Goal: Task Accomplishment & Management: Use online tool/utility

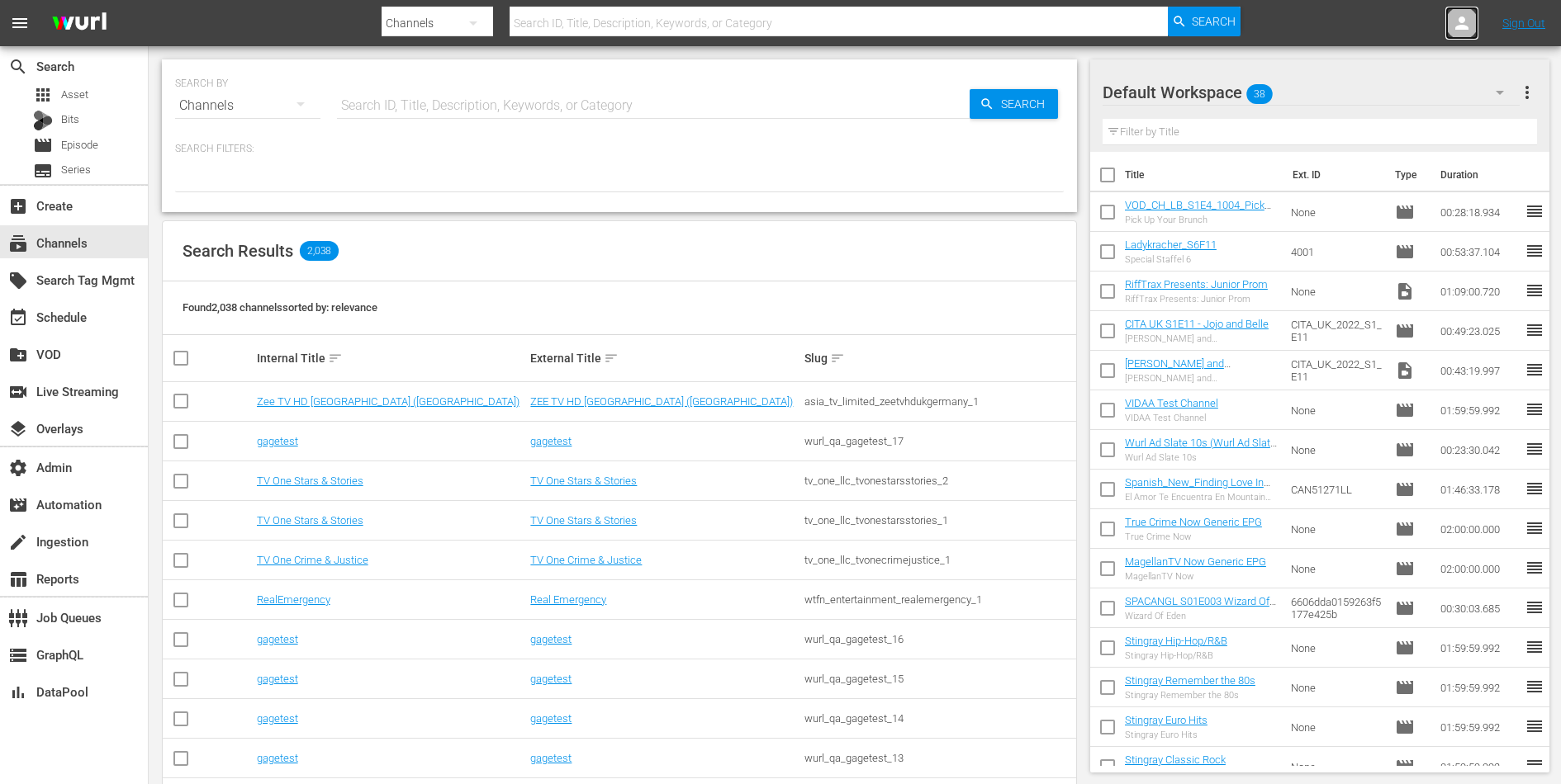
click at [1460, 28] on icon at bounding box center [1462, 23] width 14 height 14
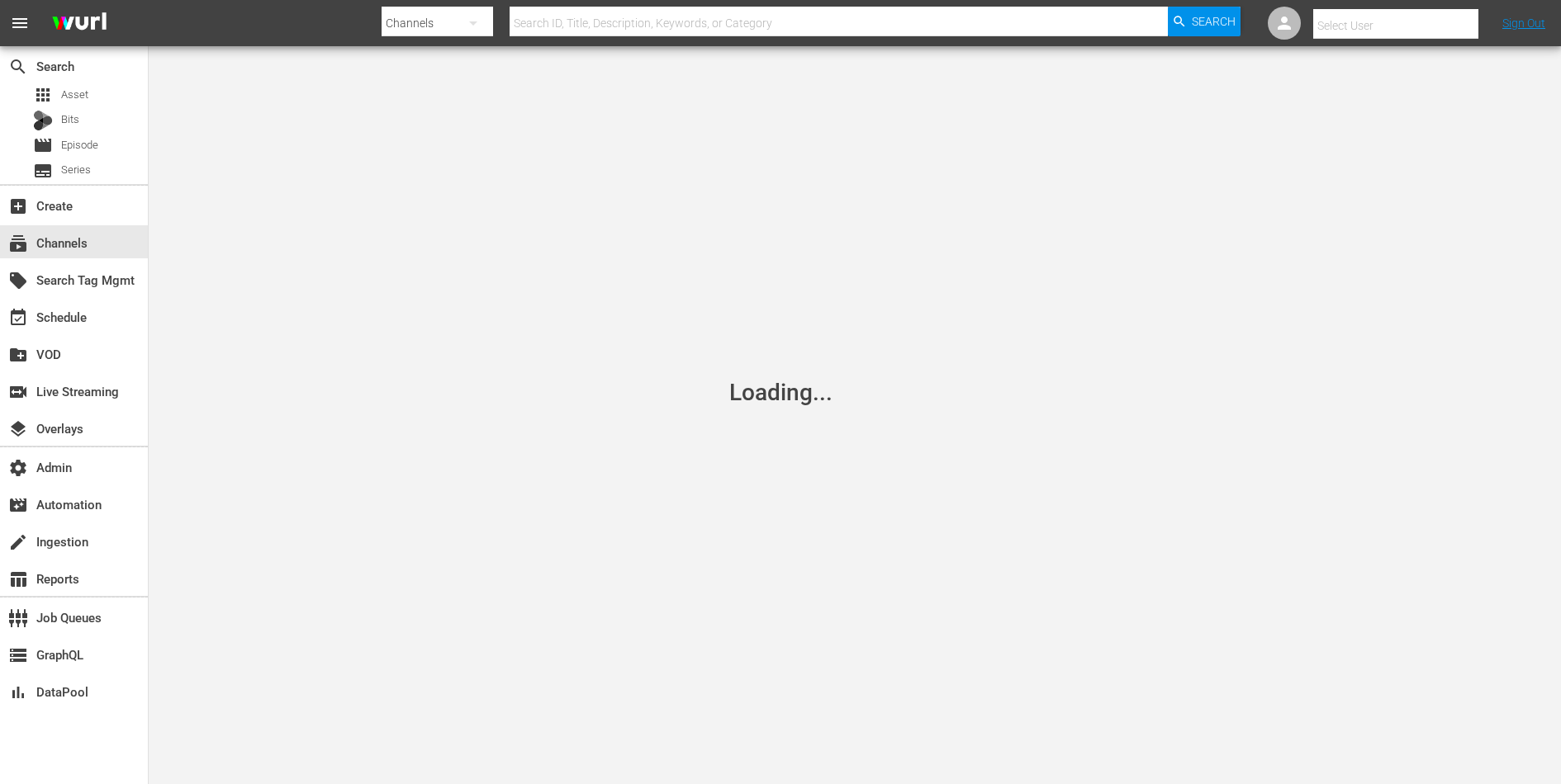
click at [1435, 30] on input "text" at bounding box center [1419, 25] width 211 height 40
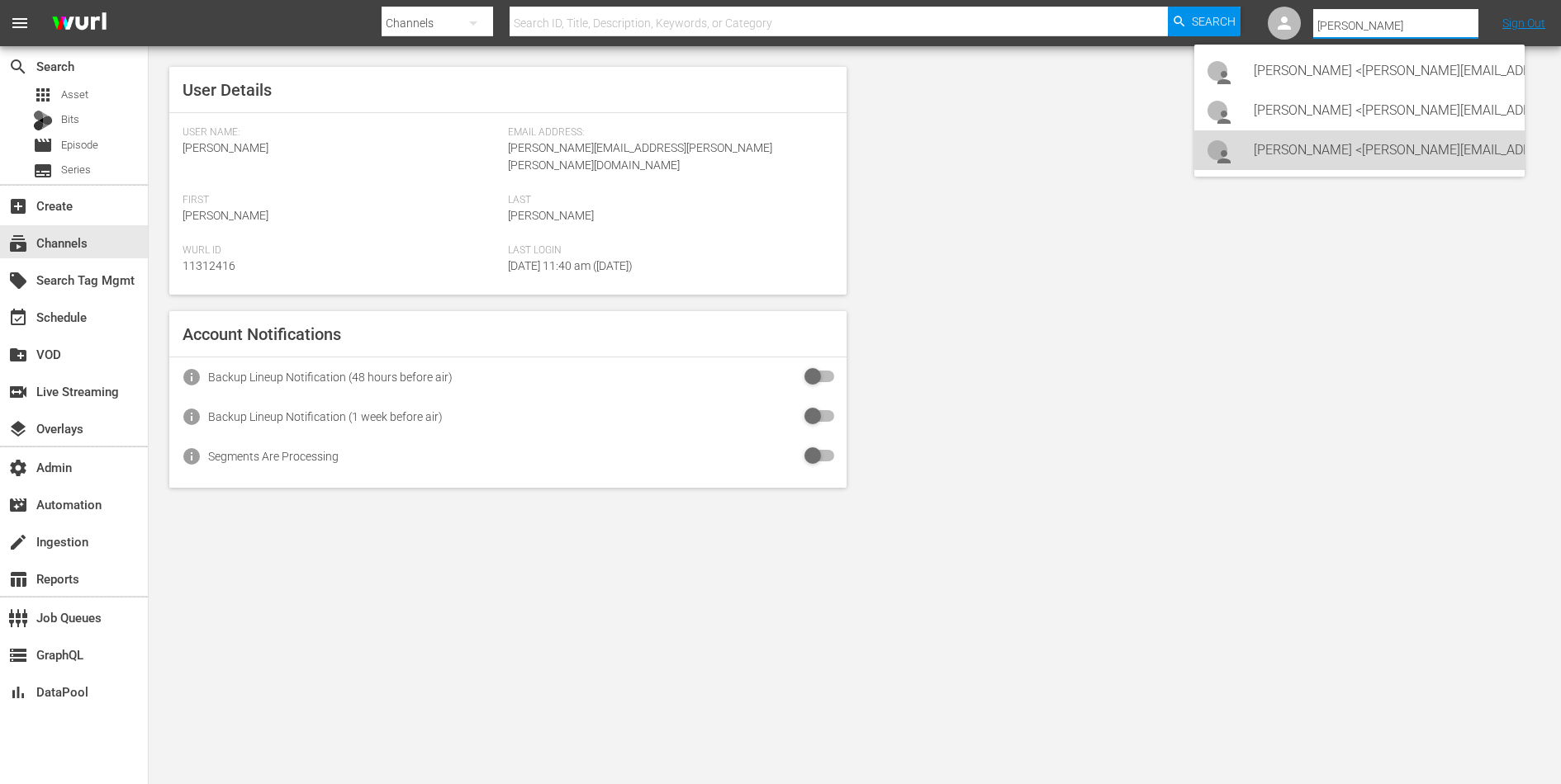
click at [1359, 147] on div "Lars Frahm <lars@levelk.dk>" at bounding box center [1383, 150] width 258 height 40
type input "Lars Frahm (11314798)"
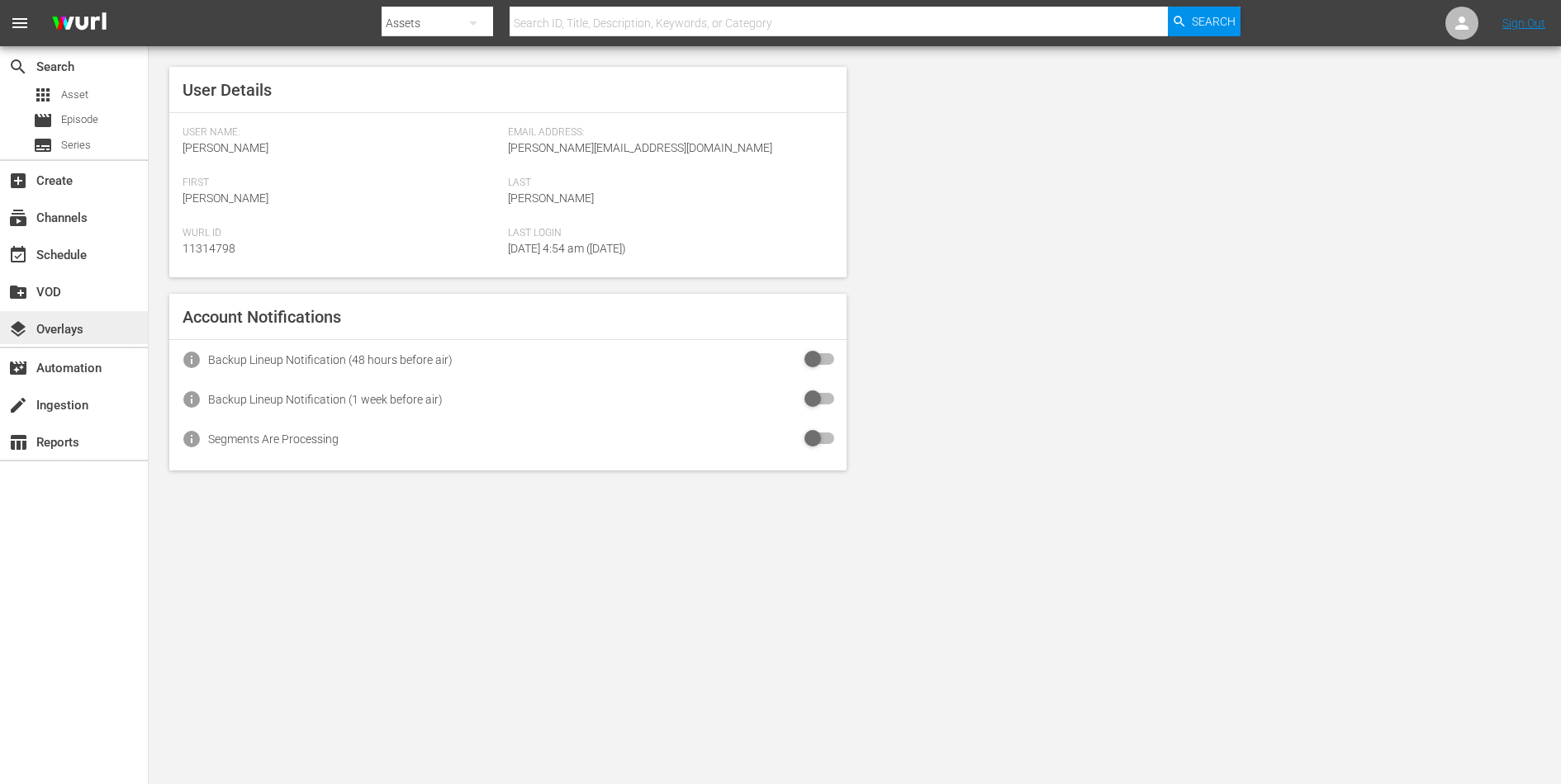
click at [46, 323] on div "layers Overlays" at bounding box center [46, 326] width 93 height 15
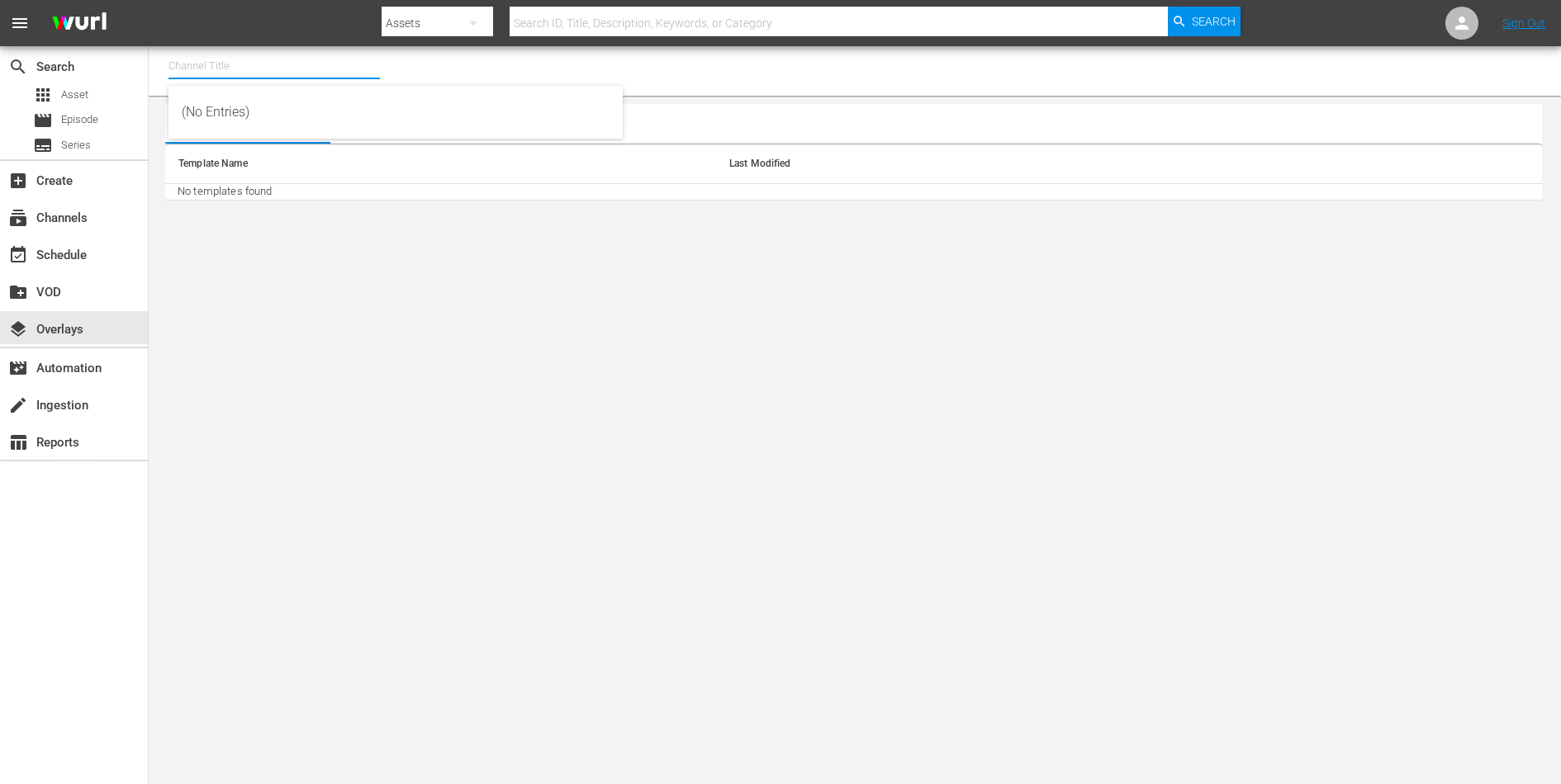
click at [257, 71] on input "text" at bounding box center [274, 66] width 211 height 40
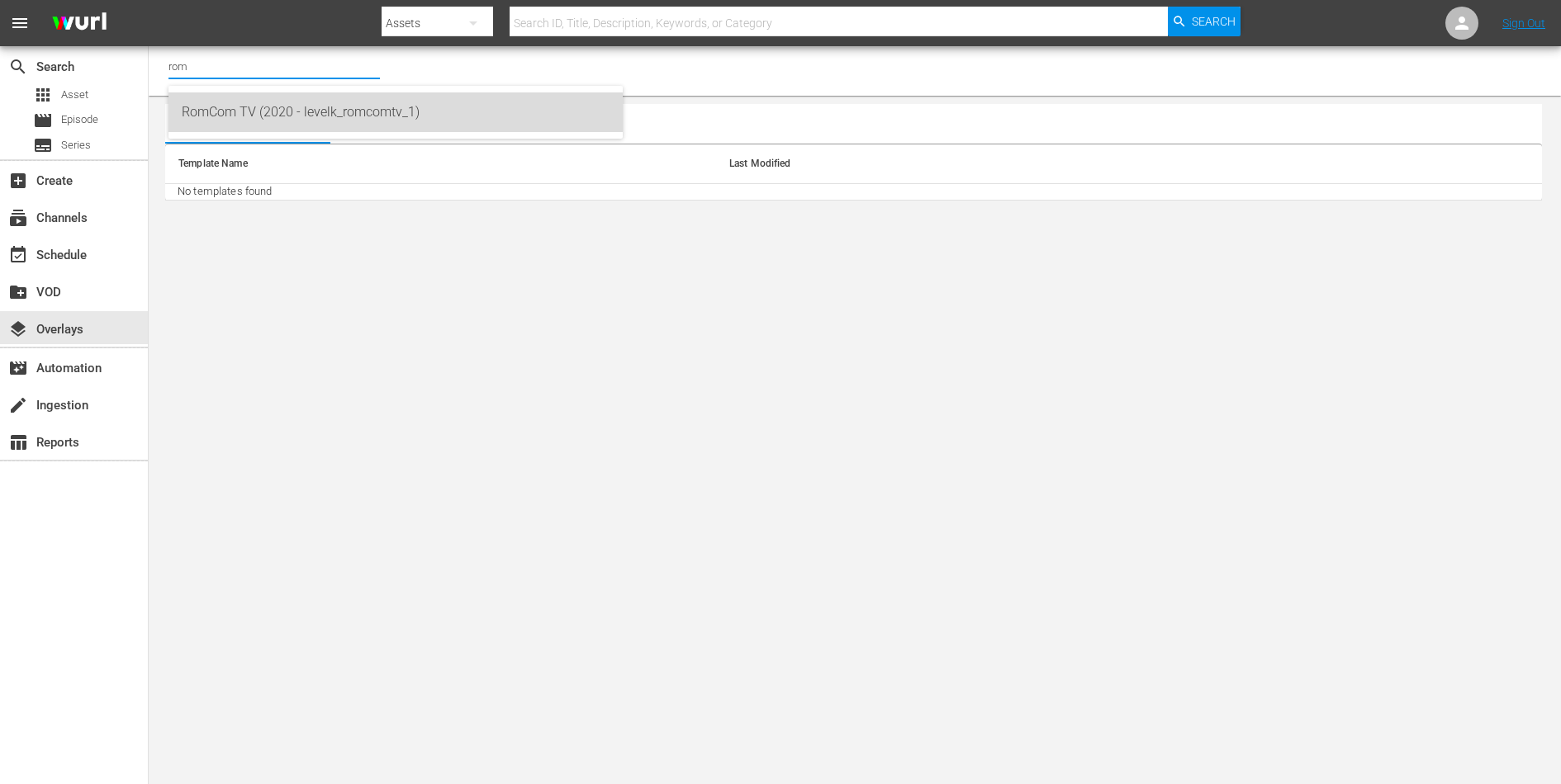
click at [290, 118] on div "RomCom TV (2020 - levelk_romcomtv_1)" at bounding box center [396, 112] width 428 height 40
type input "RomCom TV (2020 - levelk_romcomtv_1)"
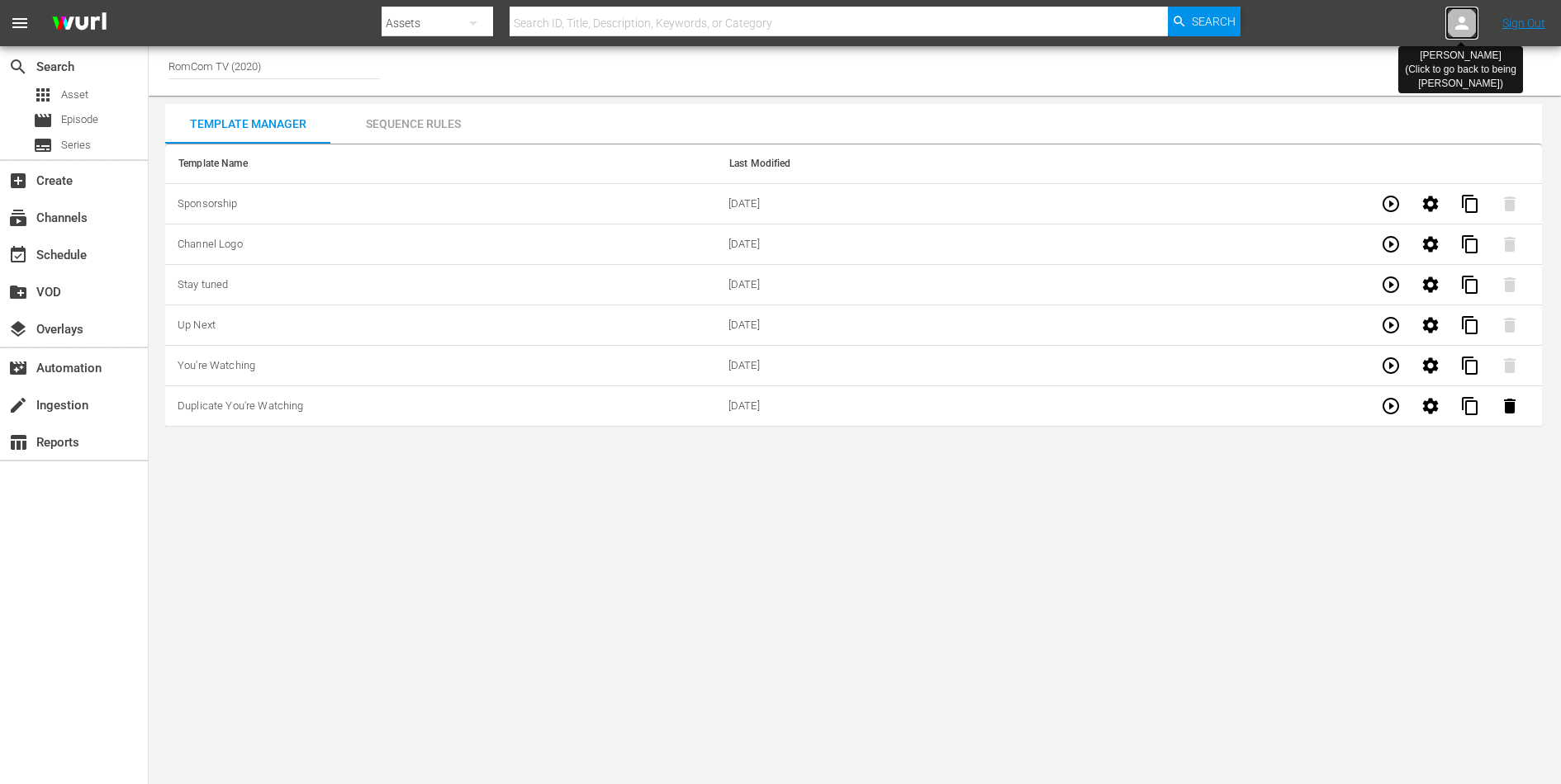
click at [1458, 24] on icon at bounding box center [1462, 23] width 19 height 19
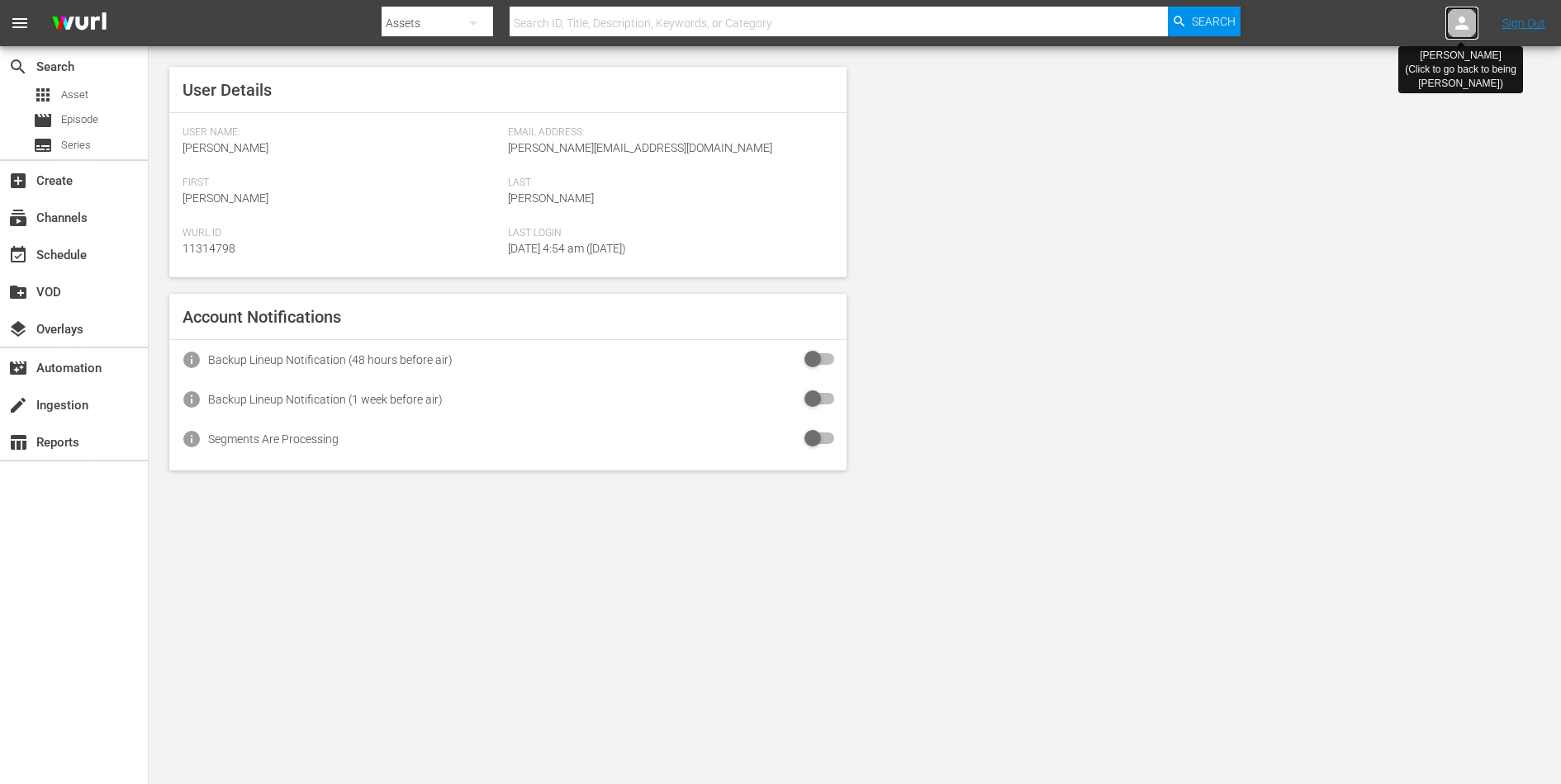
click at [1458, 24] on icon at bounding box center [1462, 23] width 19 height 19
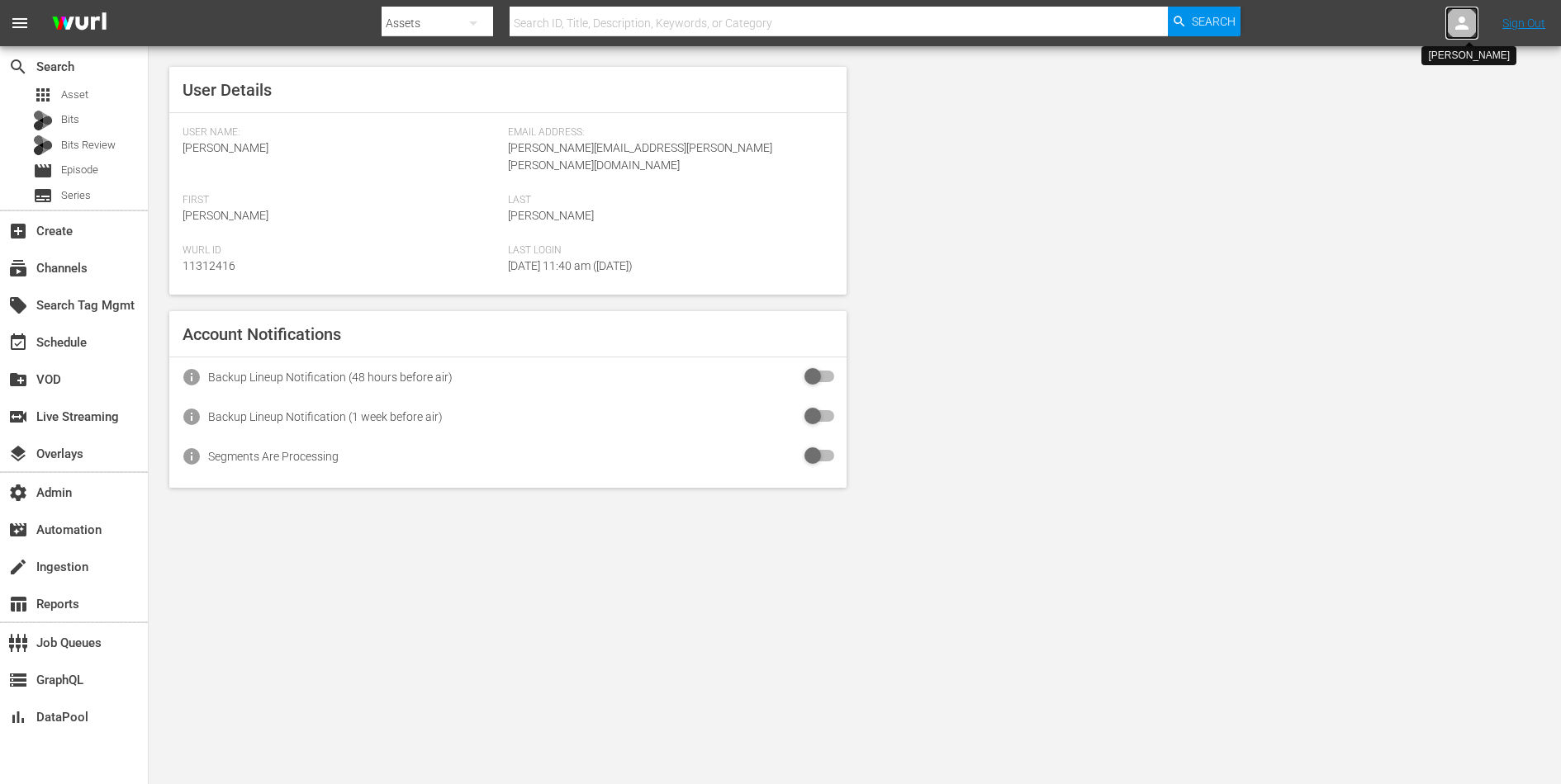
click at [1463, 31] on icon at bounding box center [1462, 23] width 19 height 19
click at [1414, 31] on input "text" at bounding box center [1419, 25] width 211 height 40
type input "m"
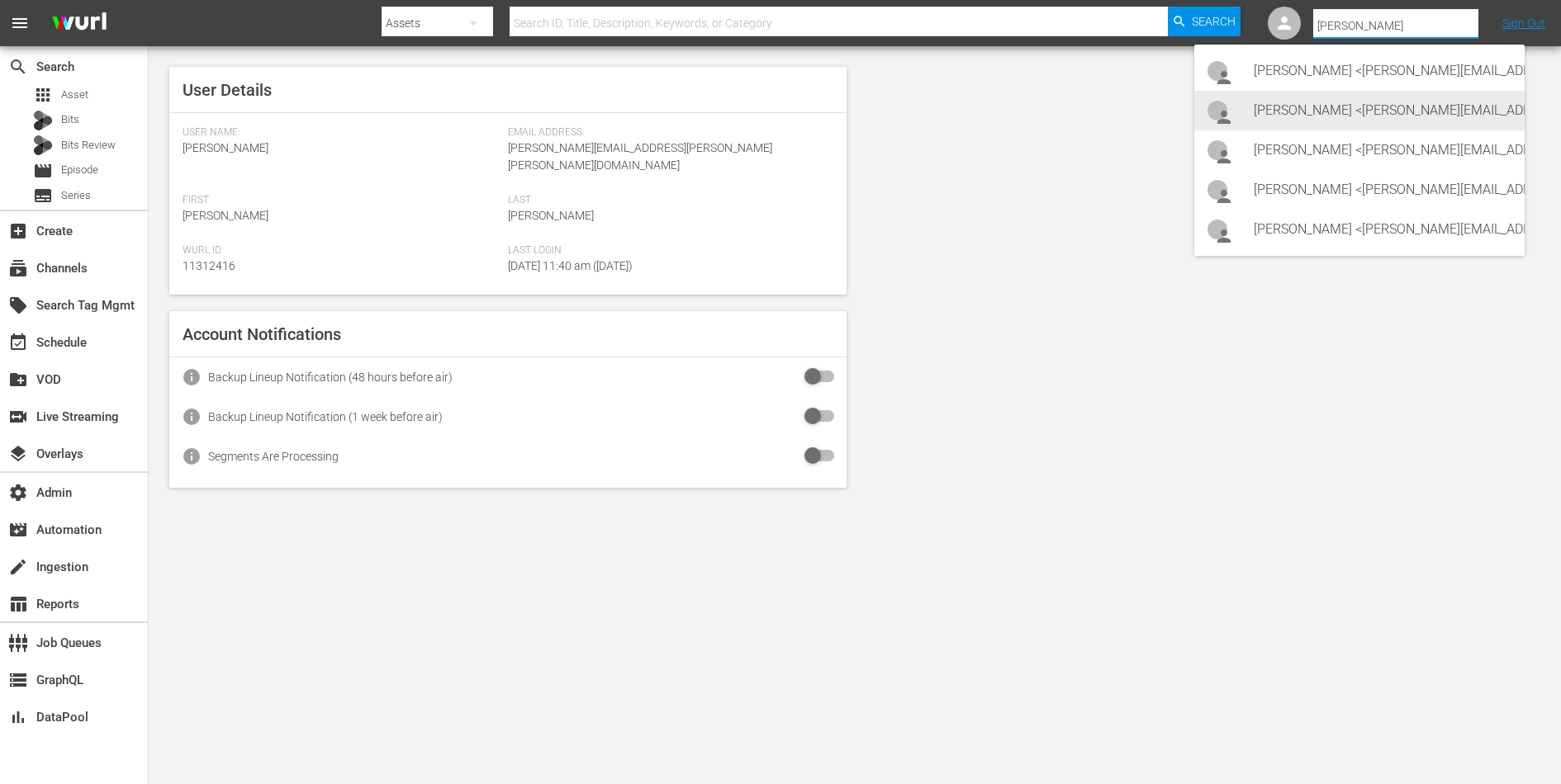
click at [1372, 109] on div "[PERSON_NAME] <[PERSON_NAME][EMAIL_ADDRESS][DOMAIN_NAME]>" at bounding box center [1383, 110] width 258 height 40
type input "[PERSON_NAME] (11312727)"
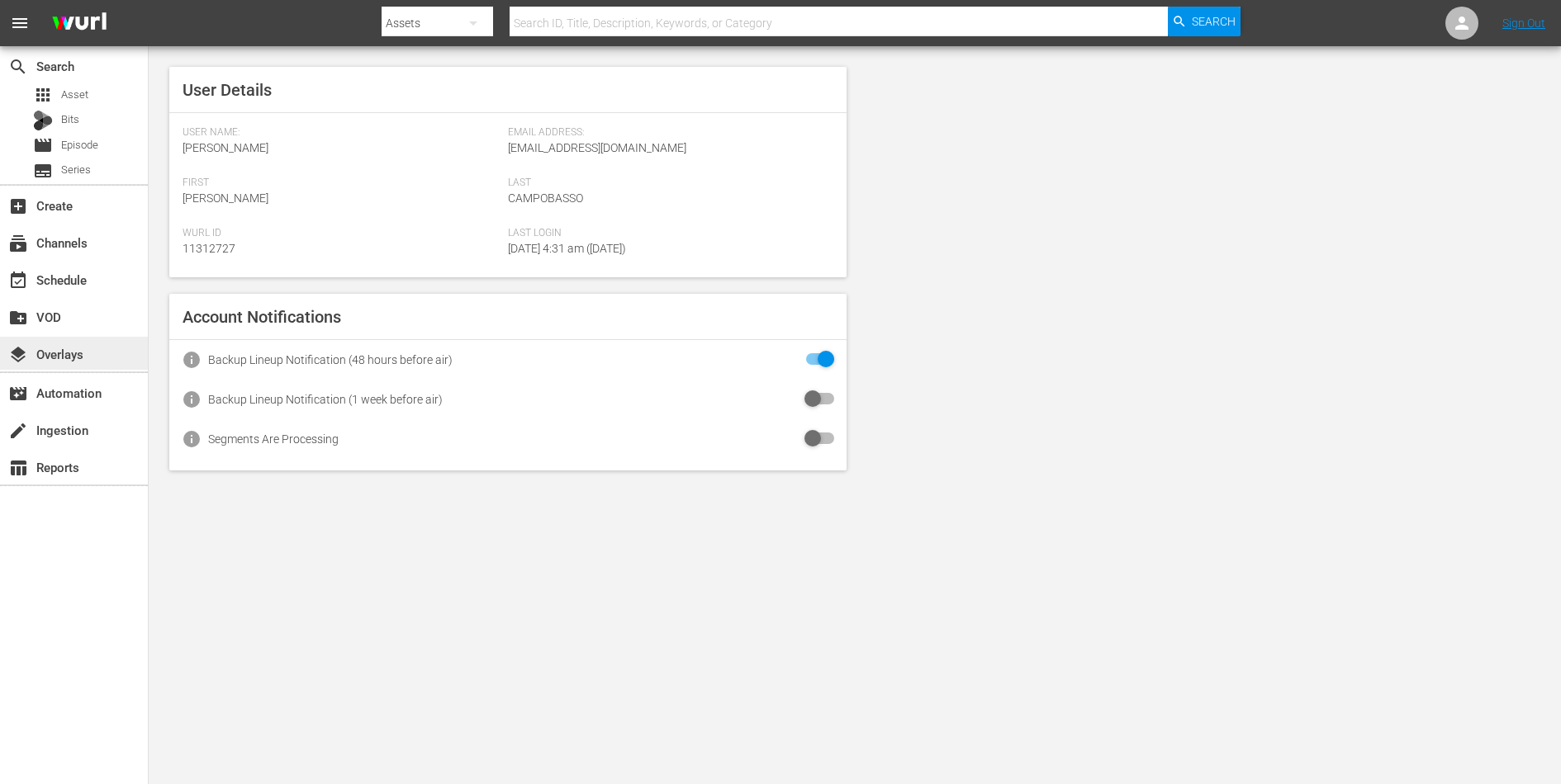
click at [77, 359] on div "layers Overlays" at bounding box center [46, 351] width 93 height 15
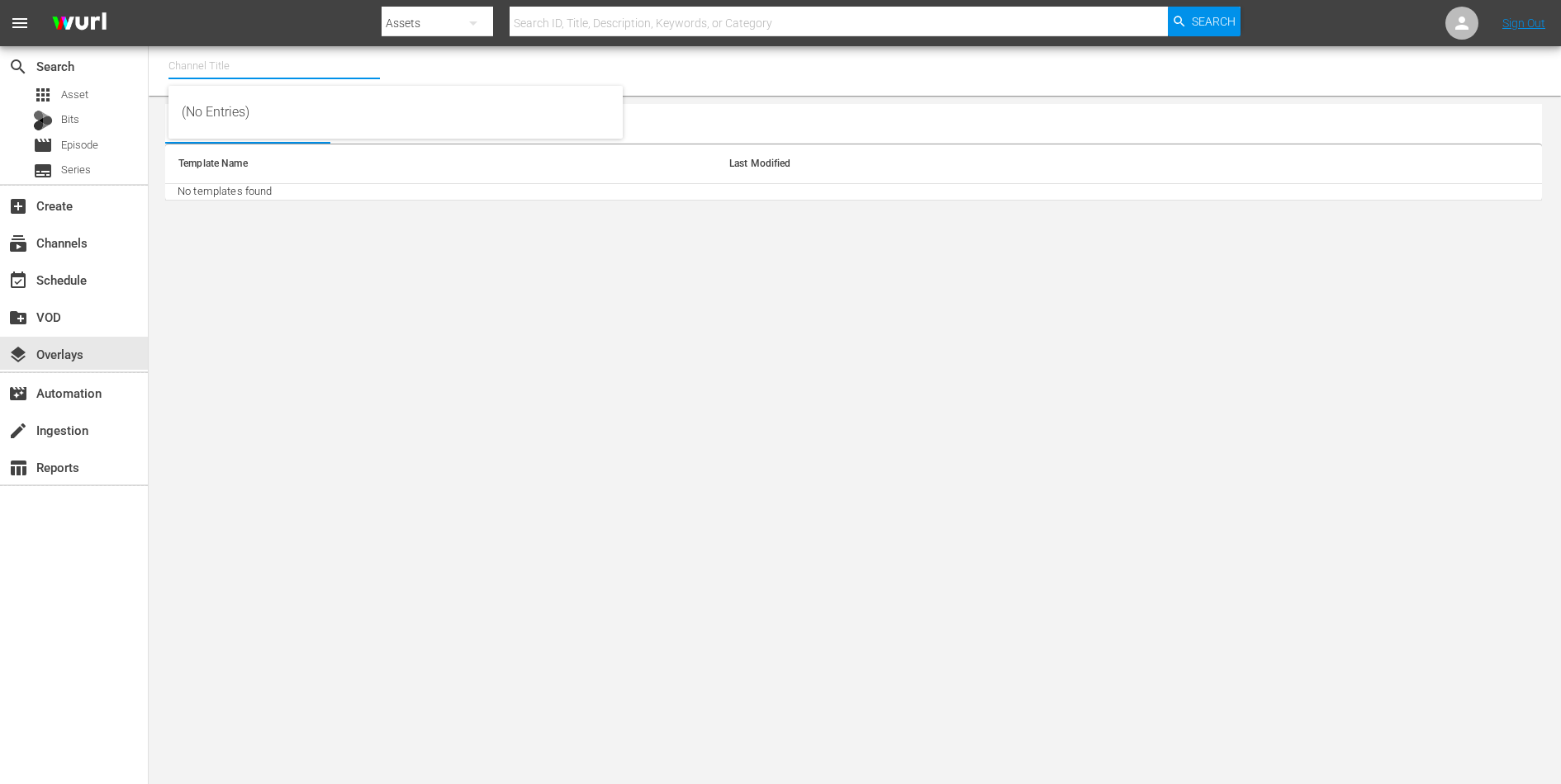
click at [223, 84] on input "text" at bounding box center [274, 66] width 211 height 40
type input "d"
click at [69, 240] on div "subscriptions Channels" at bounding box center [46, 240] width 93 height 15
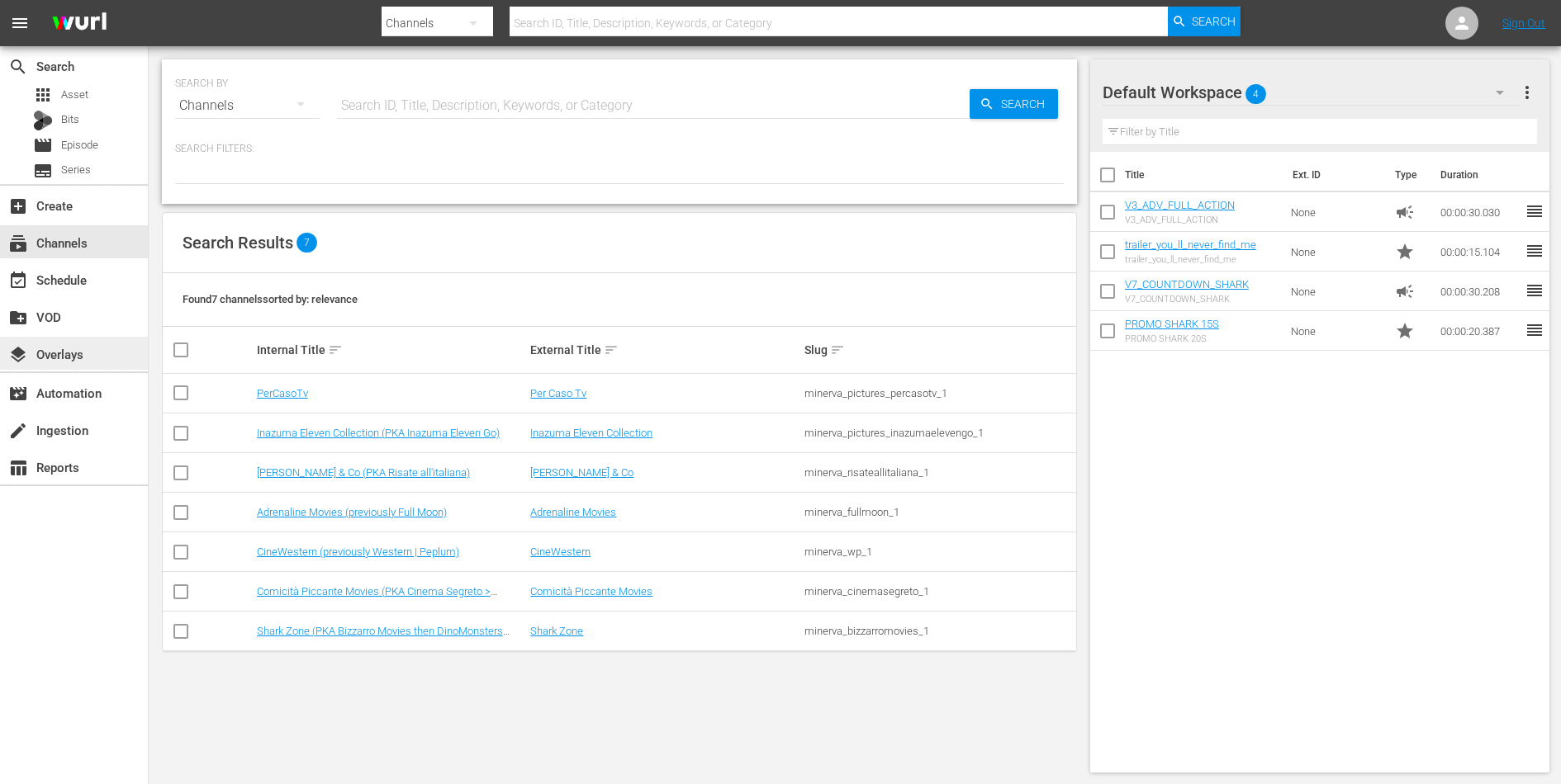
click at [48, 355] on div "layers Overlays" at bounding box center [46, 351] width 93 height 15
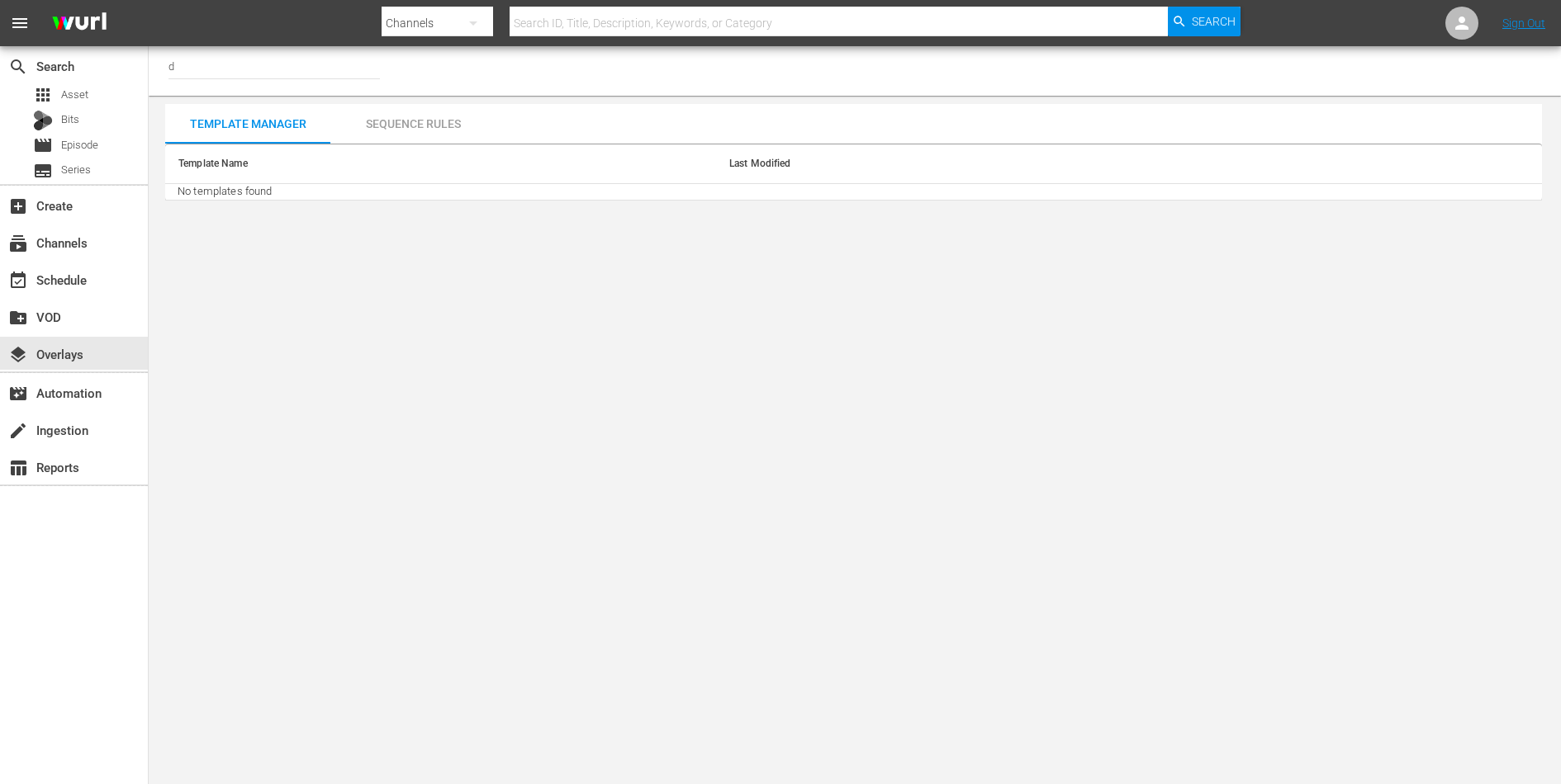
click at [229, 70] on input "d" at bounding box center [274, 66] width 211 height 40
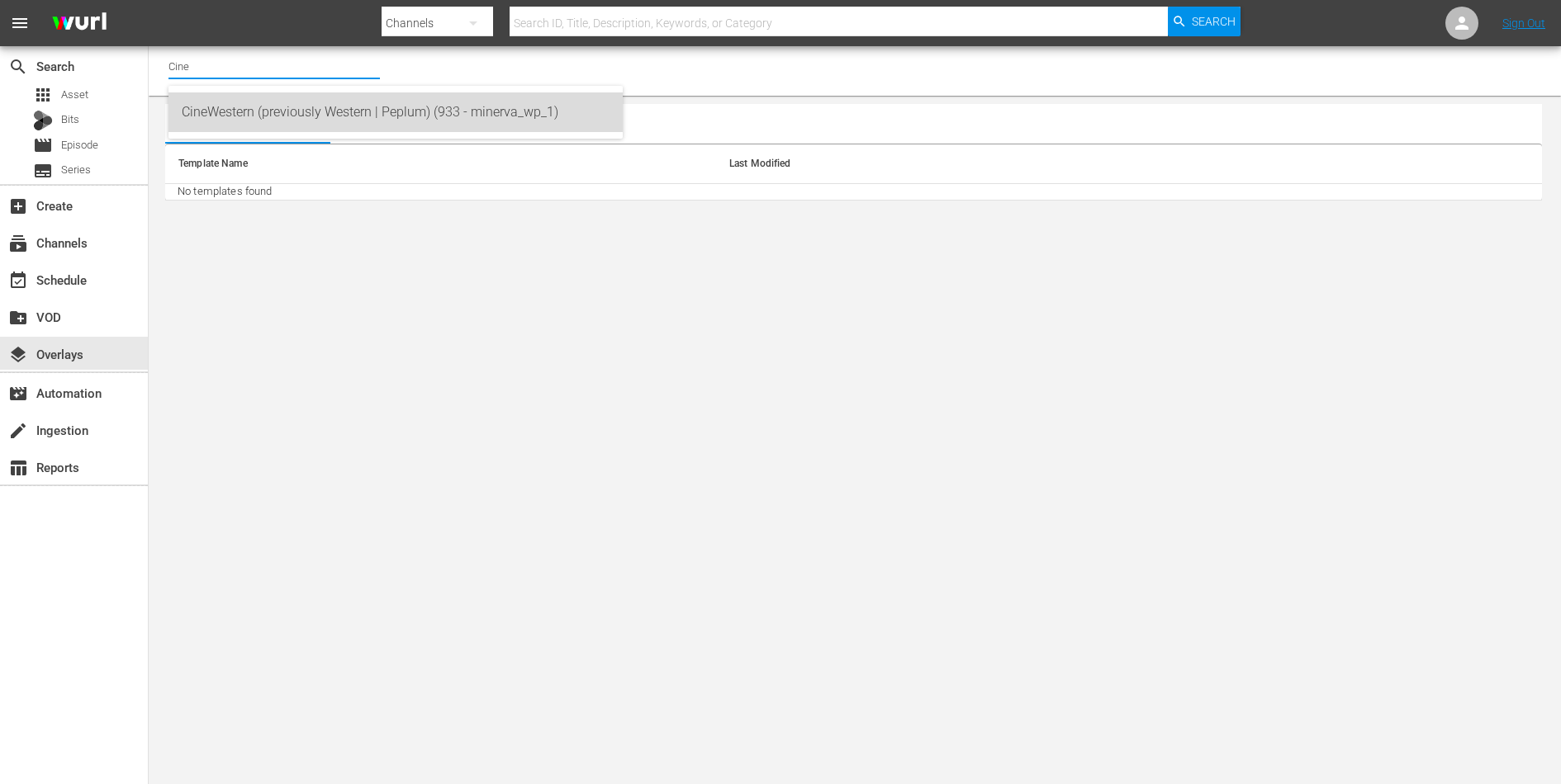
click at [245, 105] on div "CineWestern (previously Western | Peplum) (933 - minerva_wp_1)" at bounding box center [396, 112] width 428 height 40
type input "CineWestern (previously Western | Peplum) (933 - minerva_wp_1)"
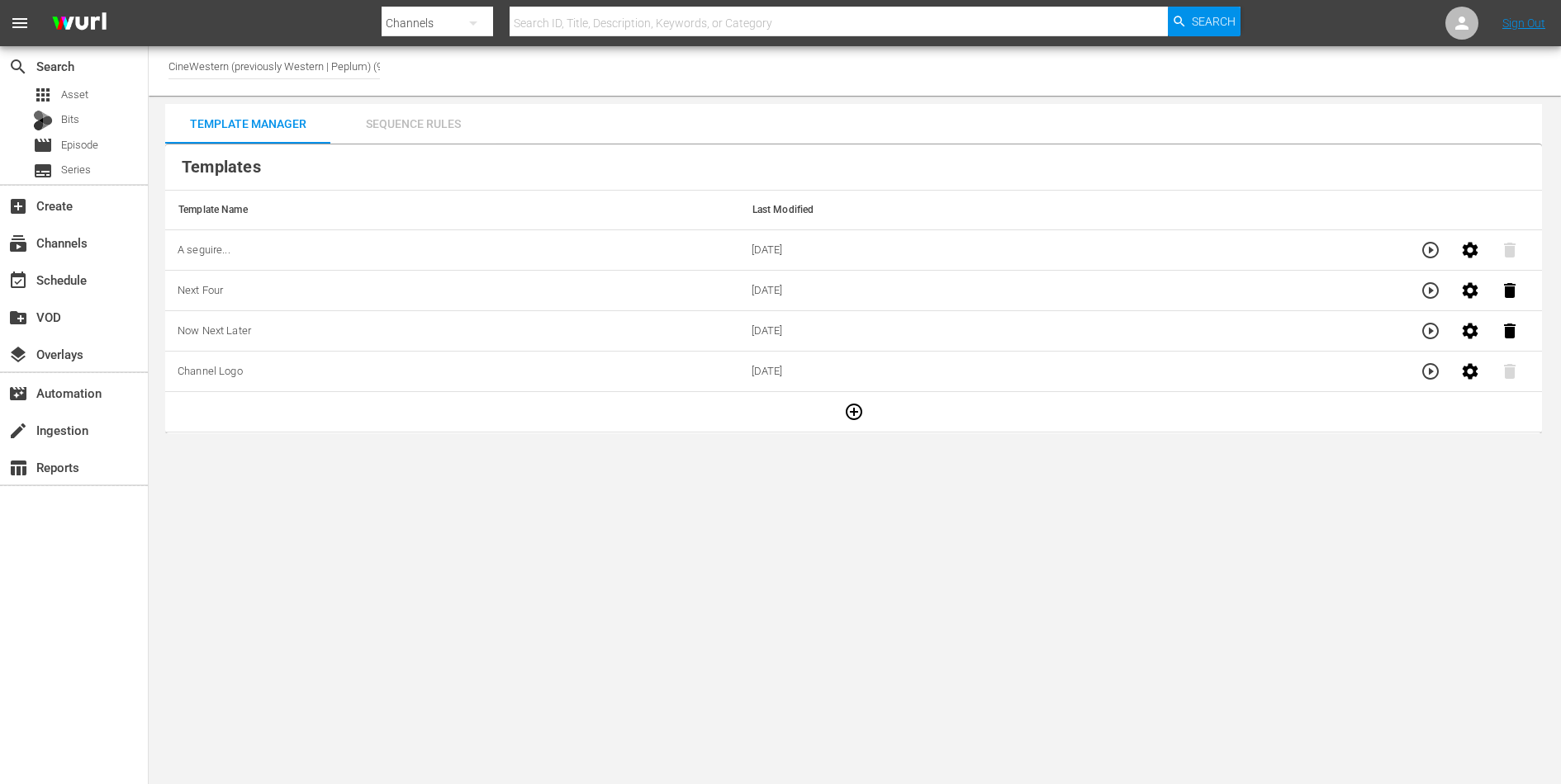
click at [403, 127] on div "Sequence Rules" at bounding box center [413, 123] width 166 height 40
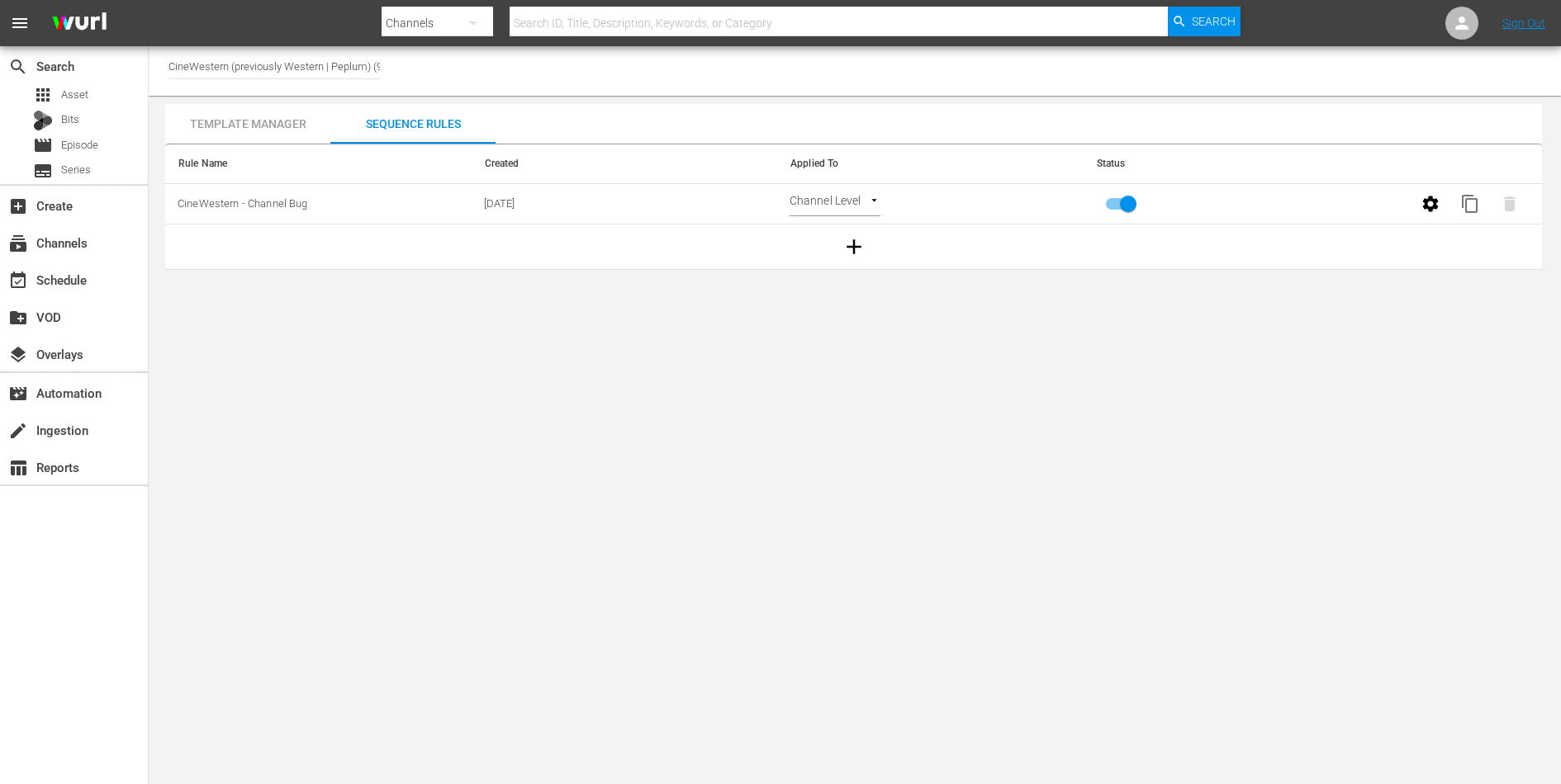
click at [269, 114] on div "Template Manager" at bounding box center [248, 123] width 166 height 40
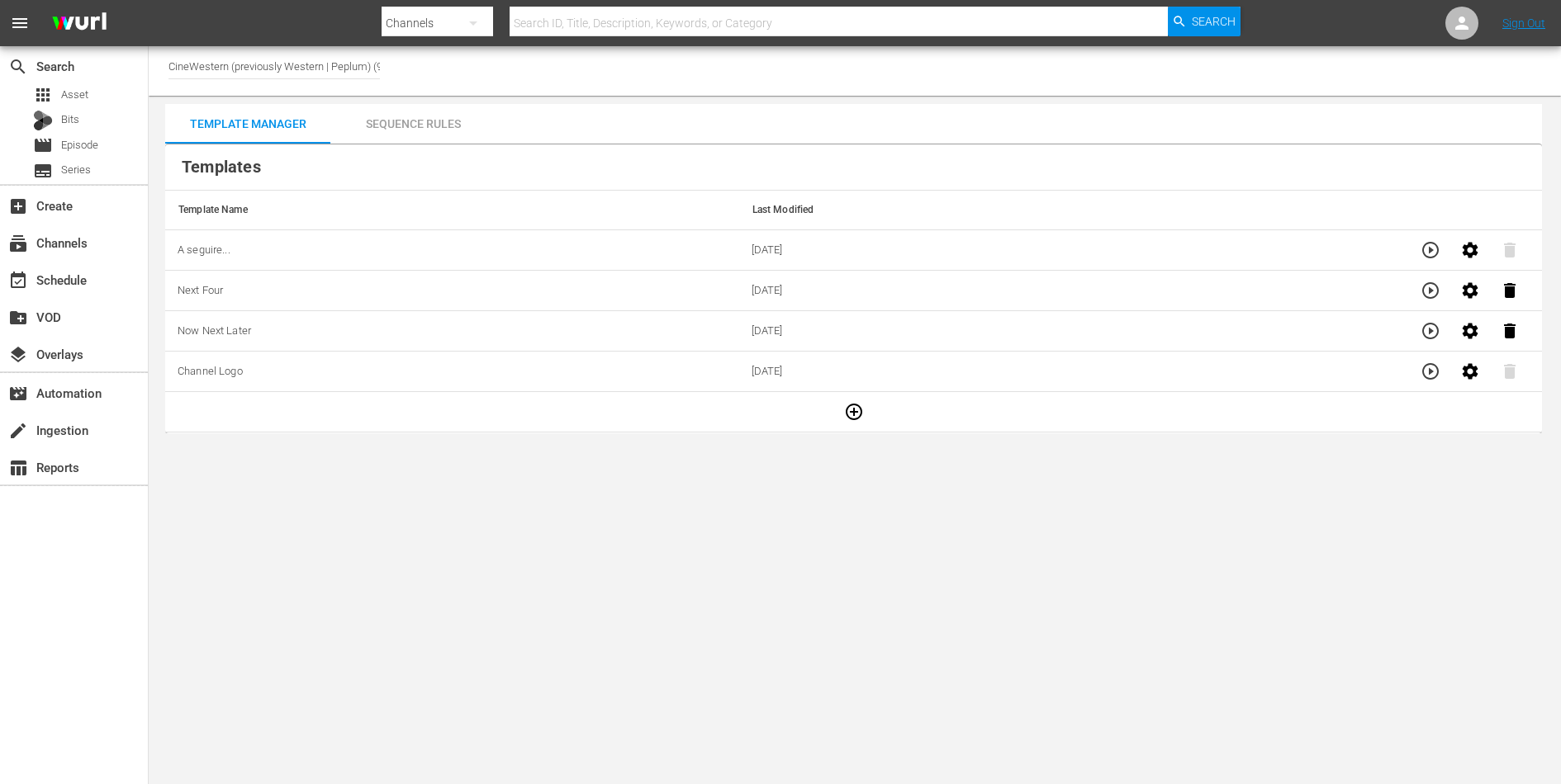
click at [416, 123] on div "Sequence Rules" at bounding box center [413, 123] width 166 height 40
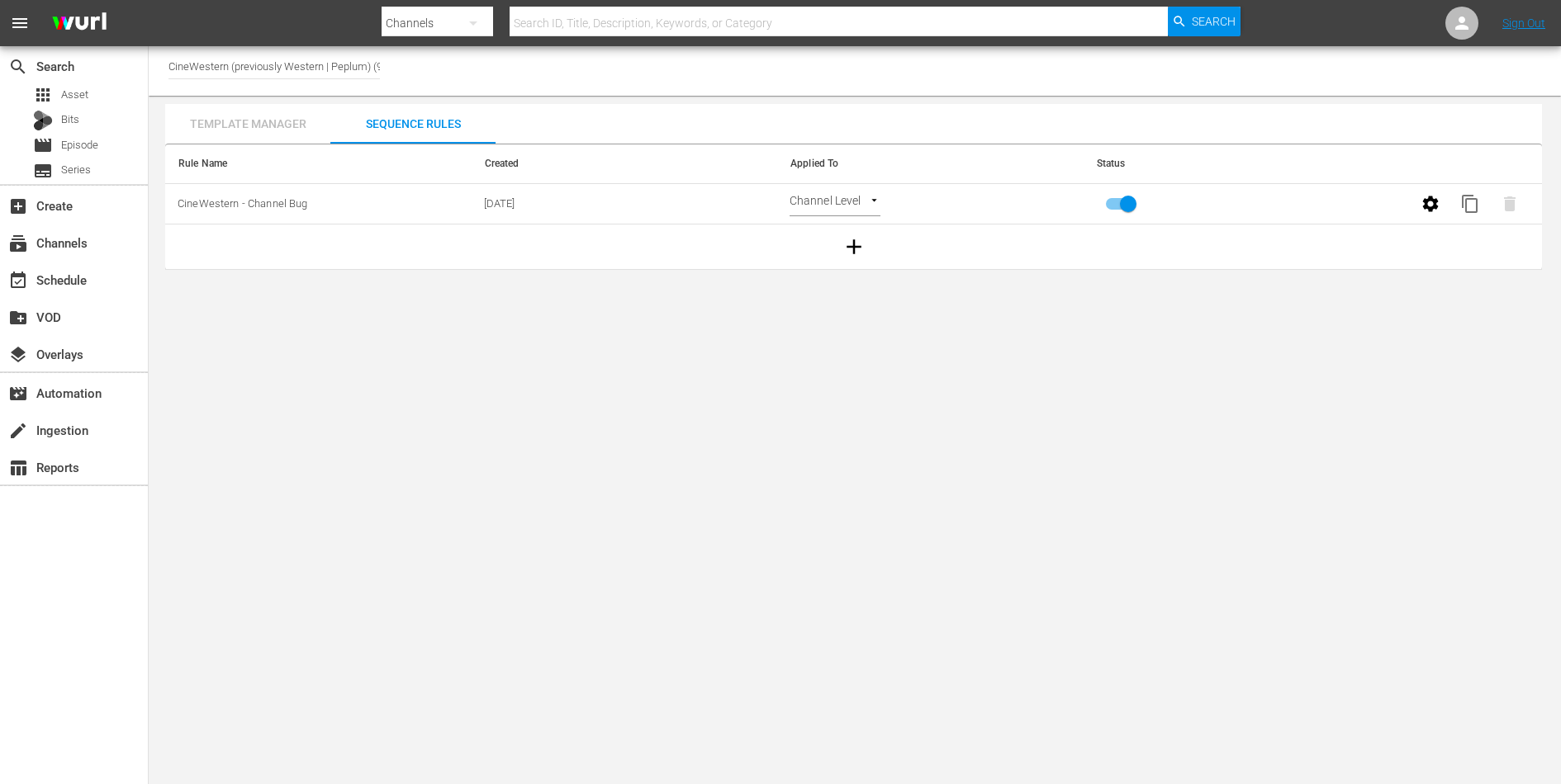
click at [267, 123] on div "Template Manager" at bounding box center [248, 123] width 166 height 40
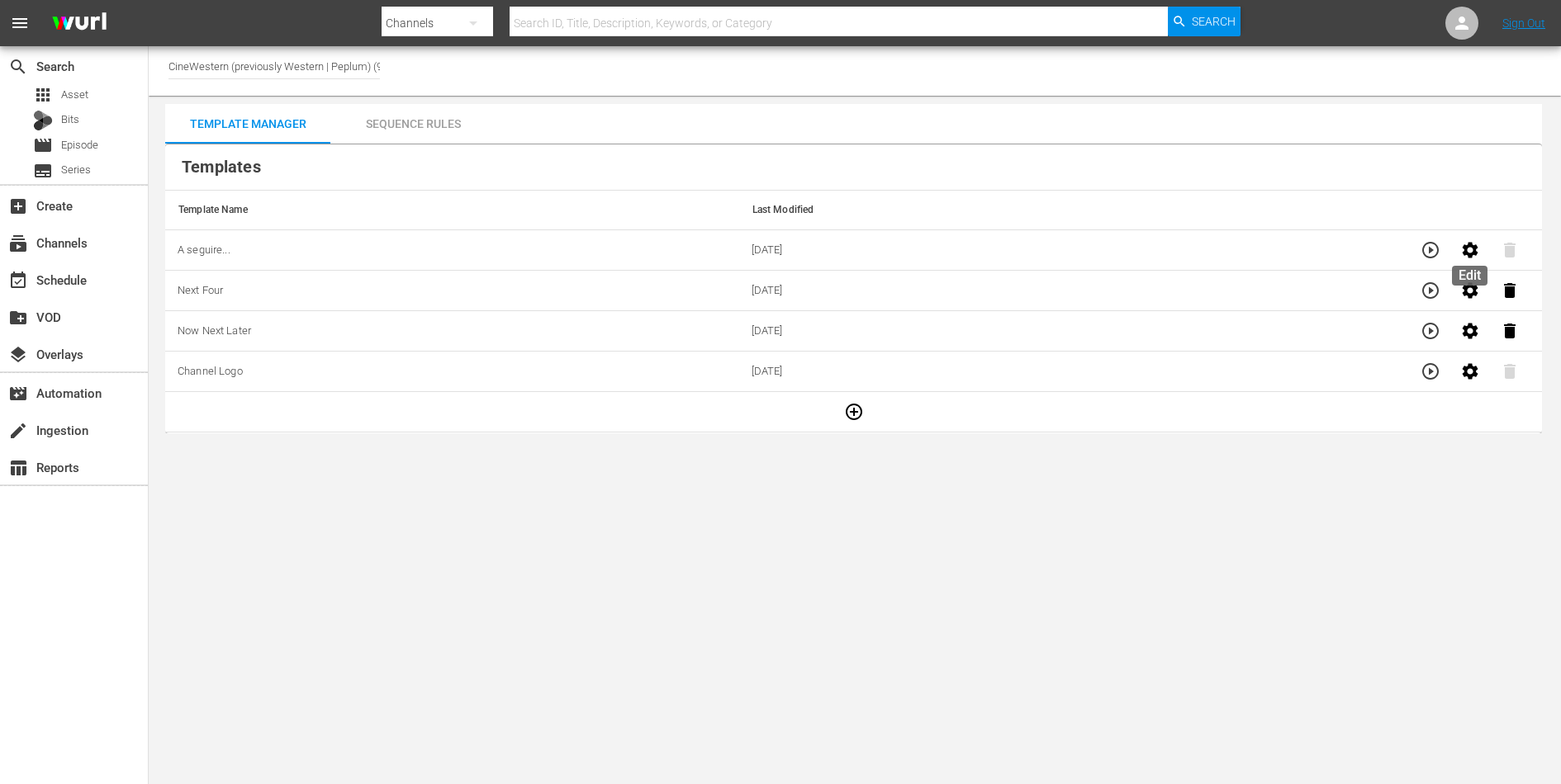
click at [1470, 253] on icon "button" at bounding box center [1471, 250] width 15 height 15
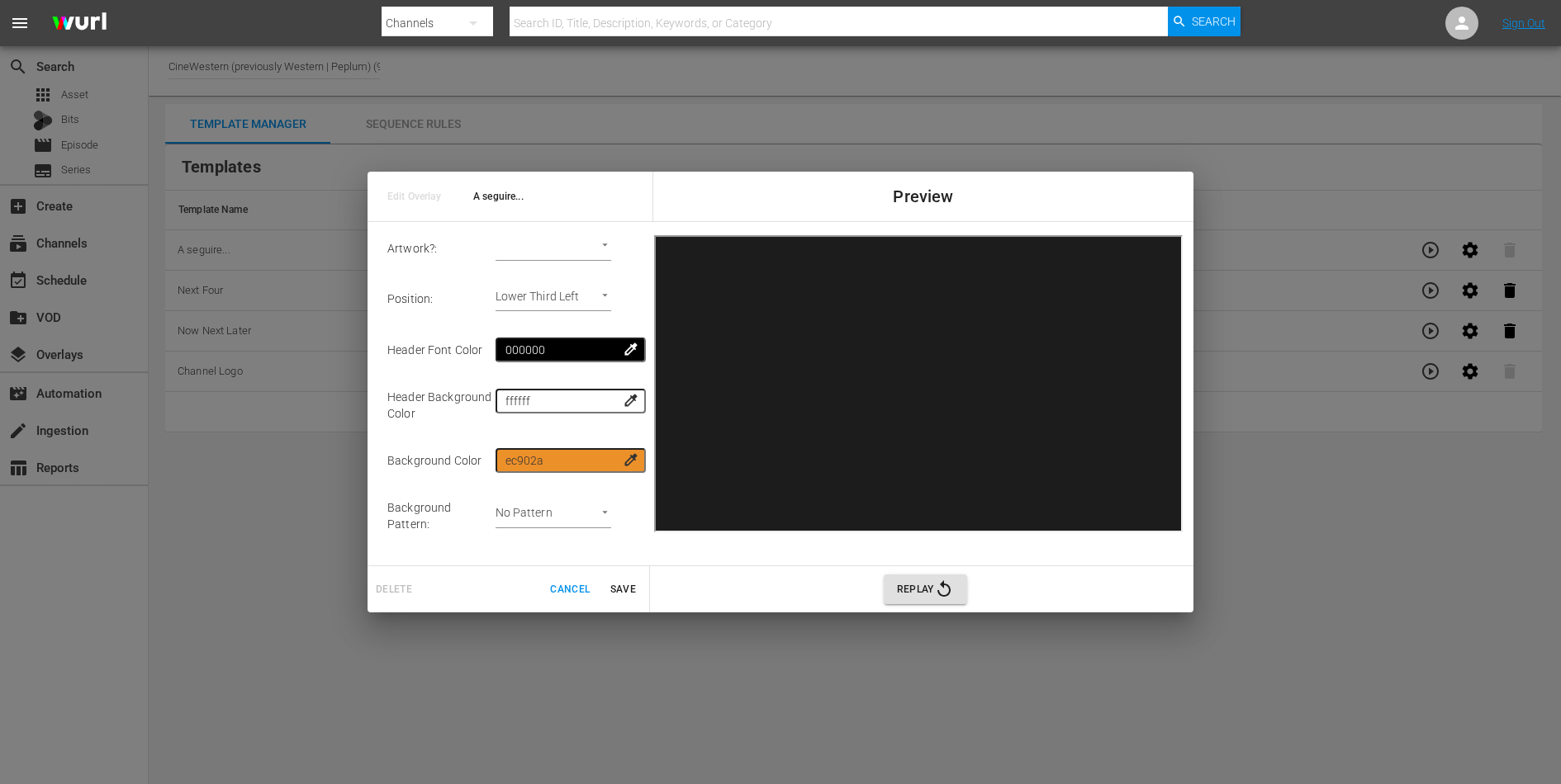
scroll to position [277, 0]
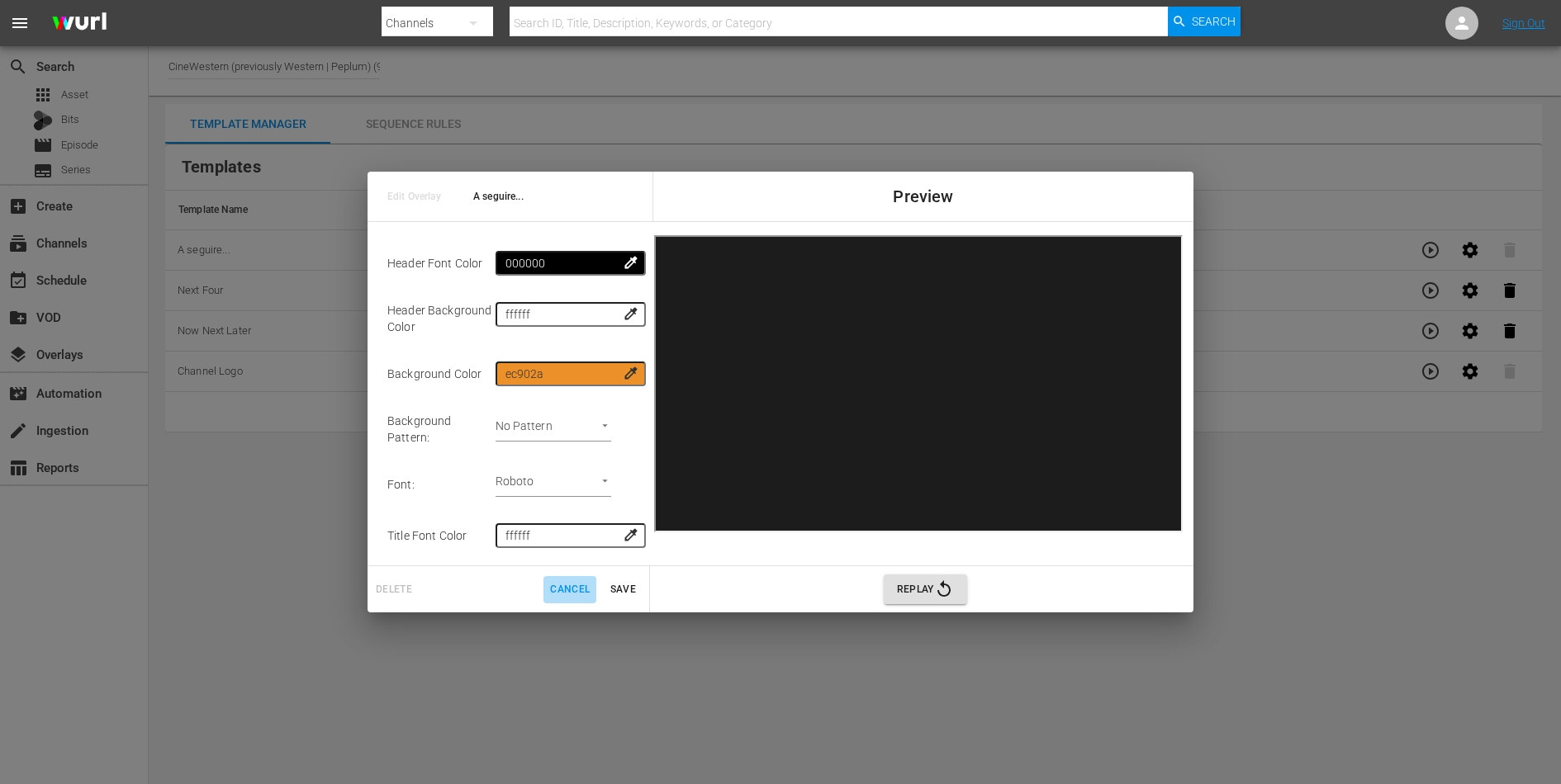
click at [576, 598] on span "Cancel" at bounding box center [569, 590] width 40 height 17
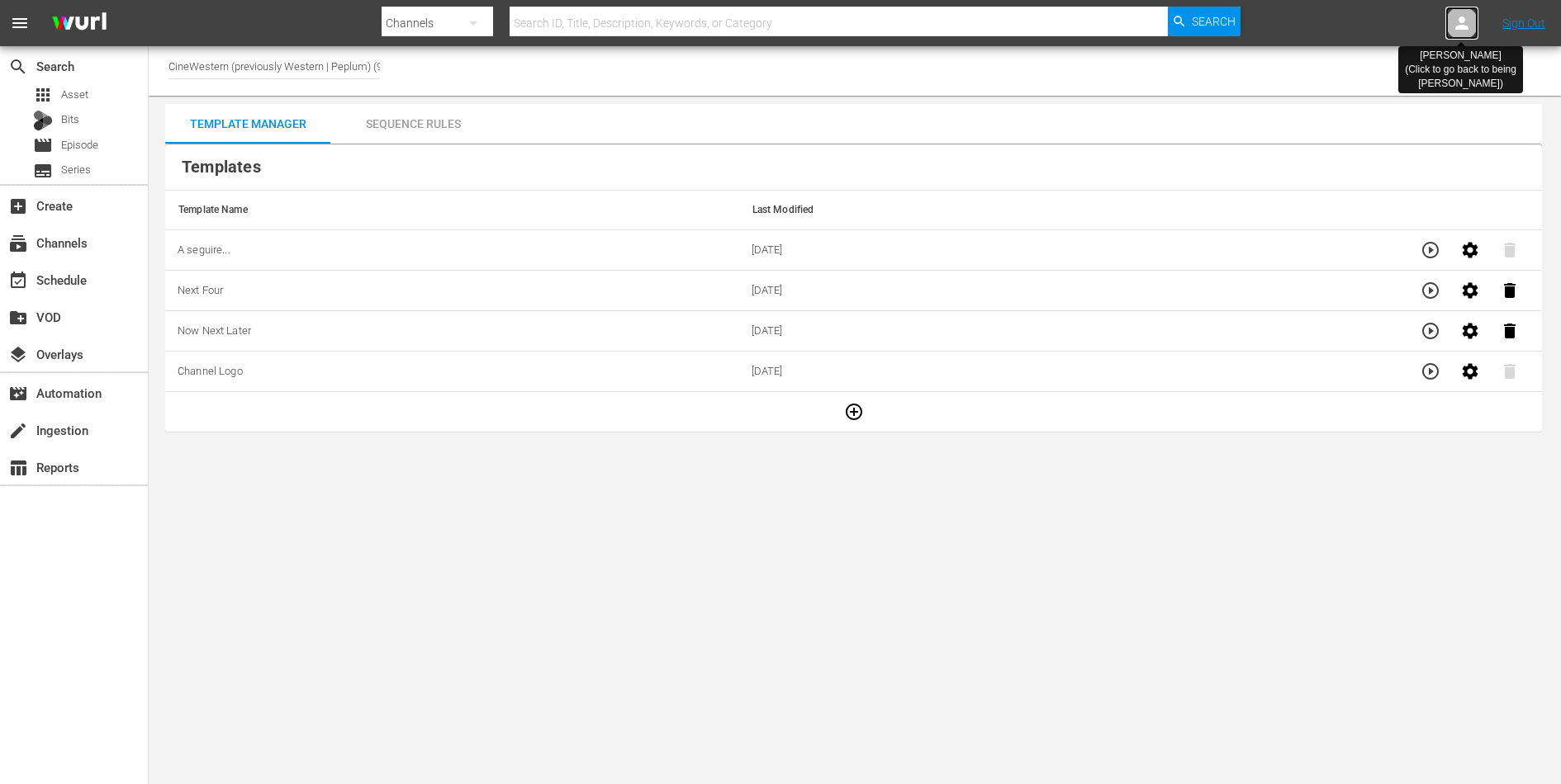
click at [1465, 15] on icon at bounding box center [1462, 23] width 19 height 19
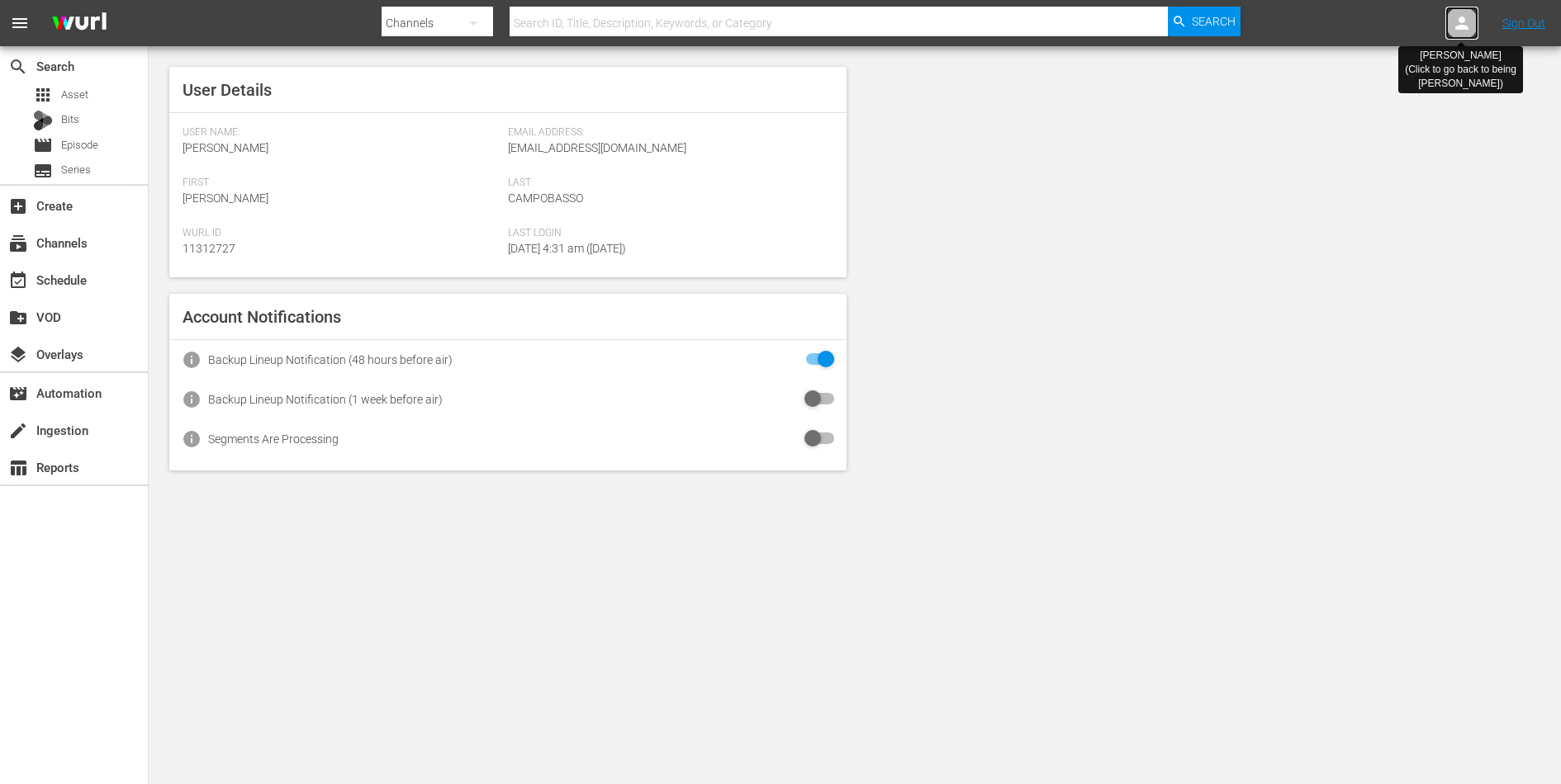
click at [1469, 26] on icon at bounding box center [1462, 23] width 19 height 19
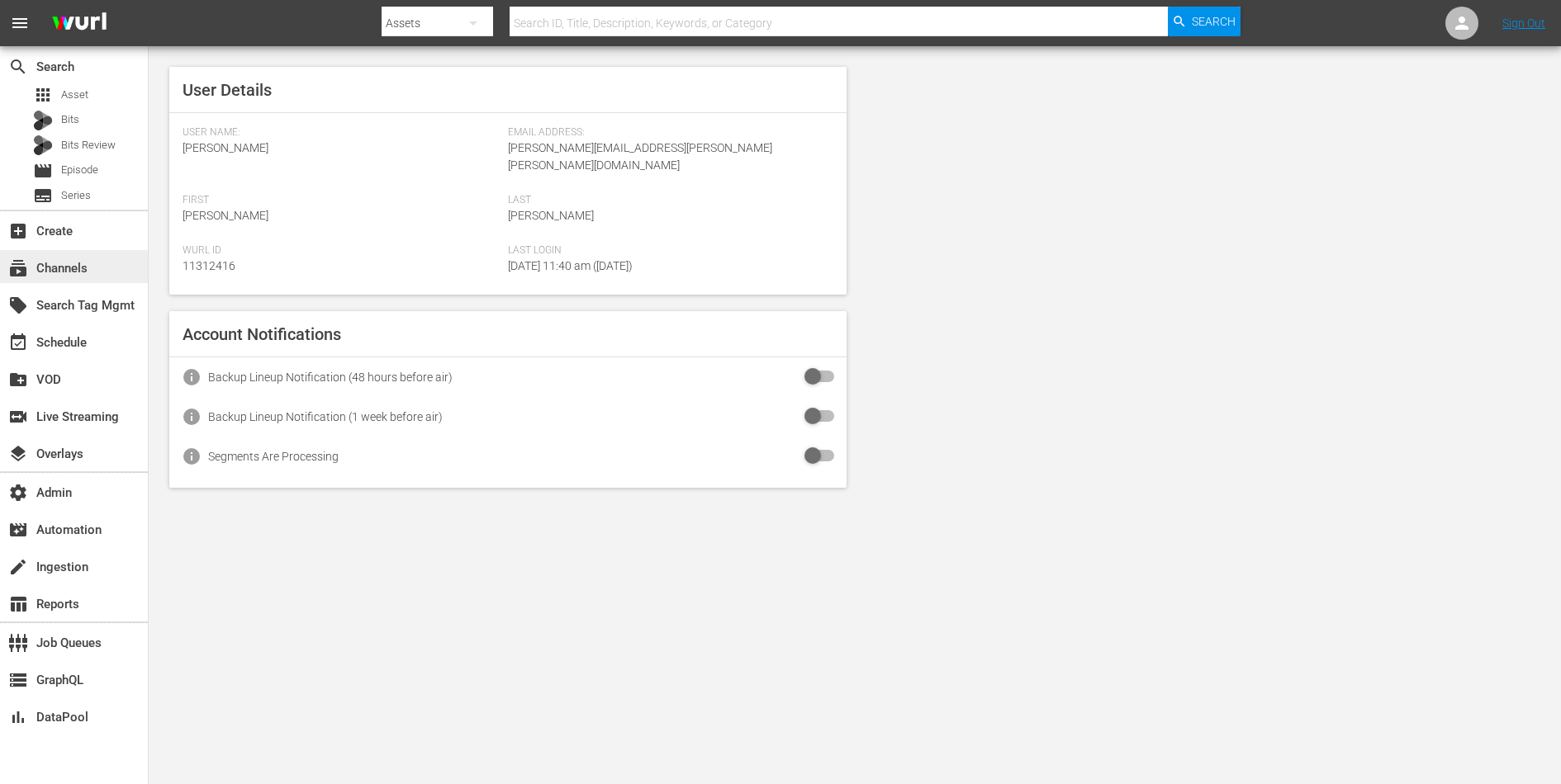
click at [91, 255] on div "subscriptions Channels" at bounding box center [74, 266] width 148 height 33
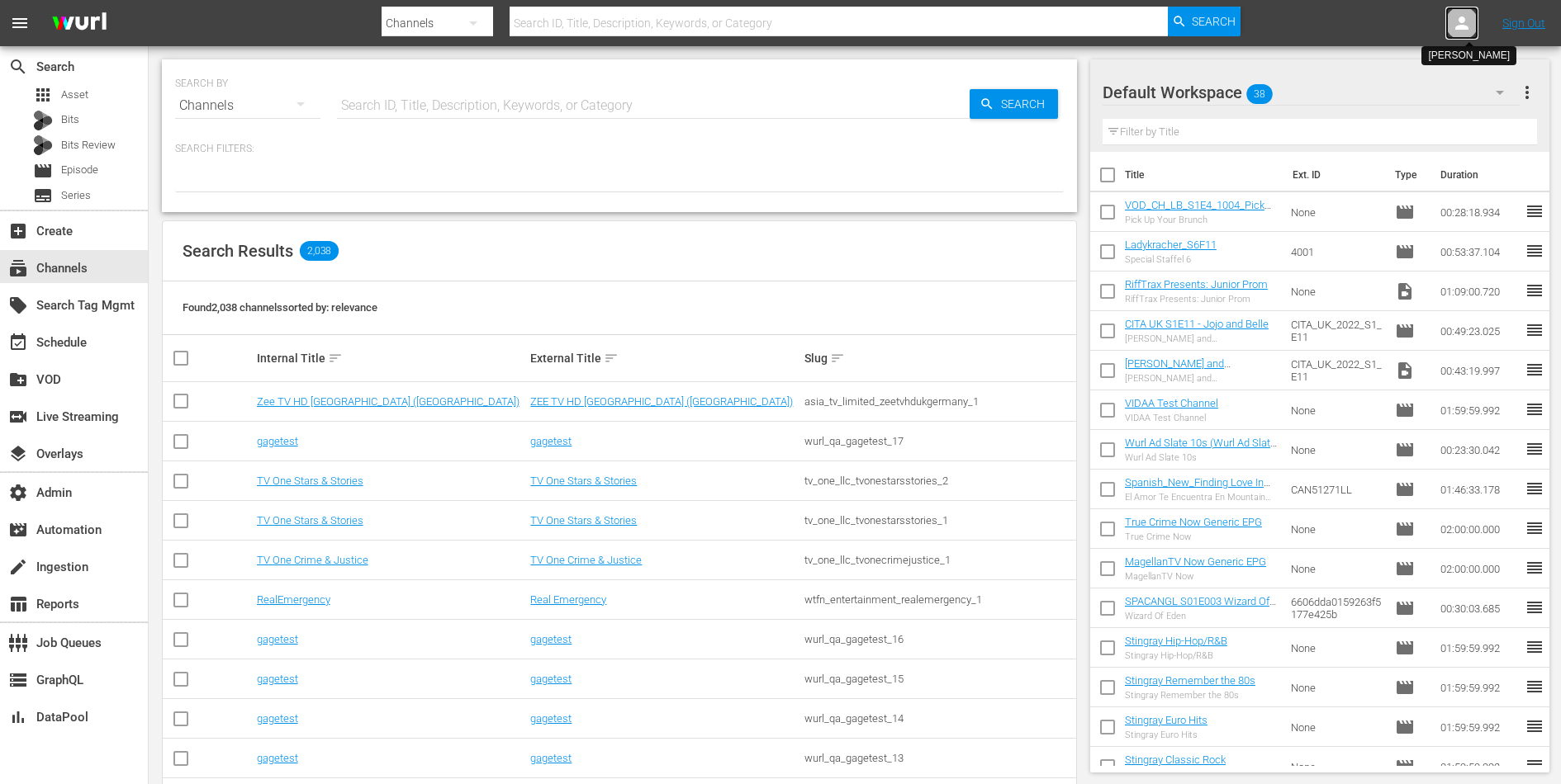
click at [1465, 27] on icon at bounding box center [1462, 23] width 14 height 14
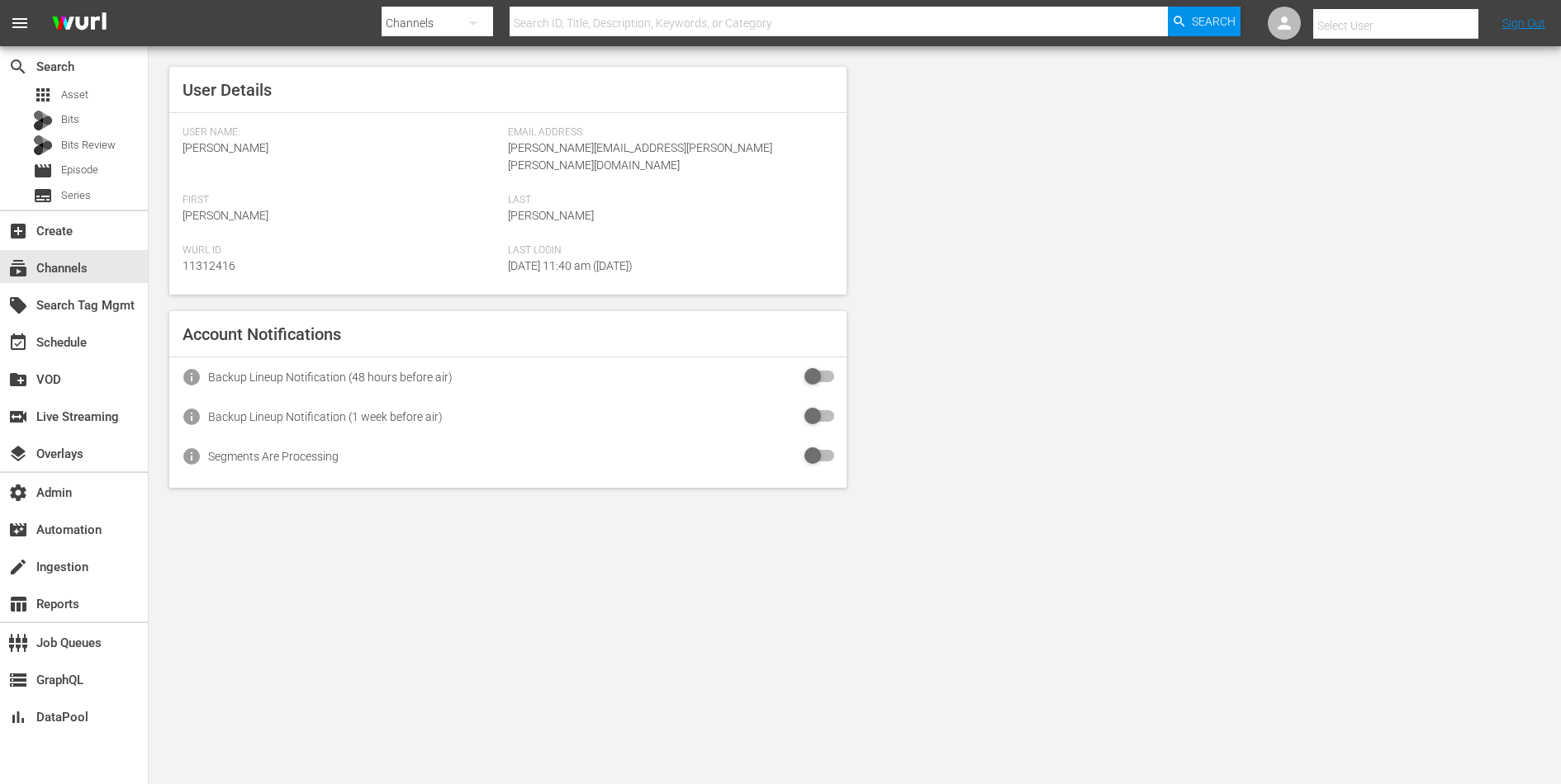
click at [1424, 27] on input "text" at bounding box center [1419, 25] width 211 height 40
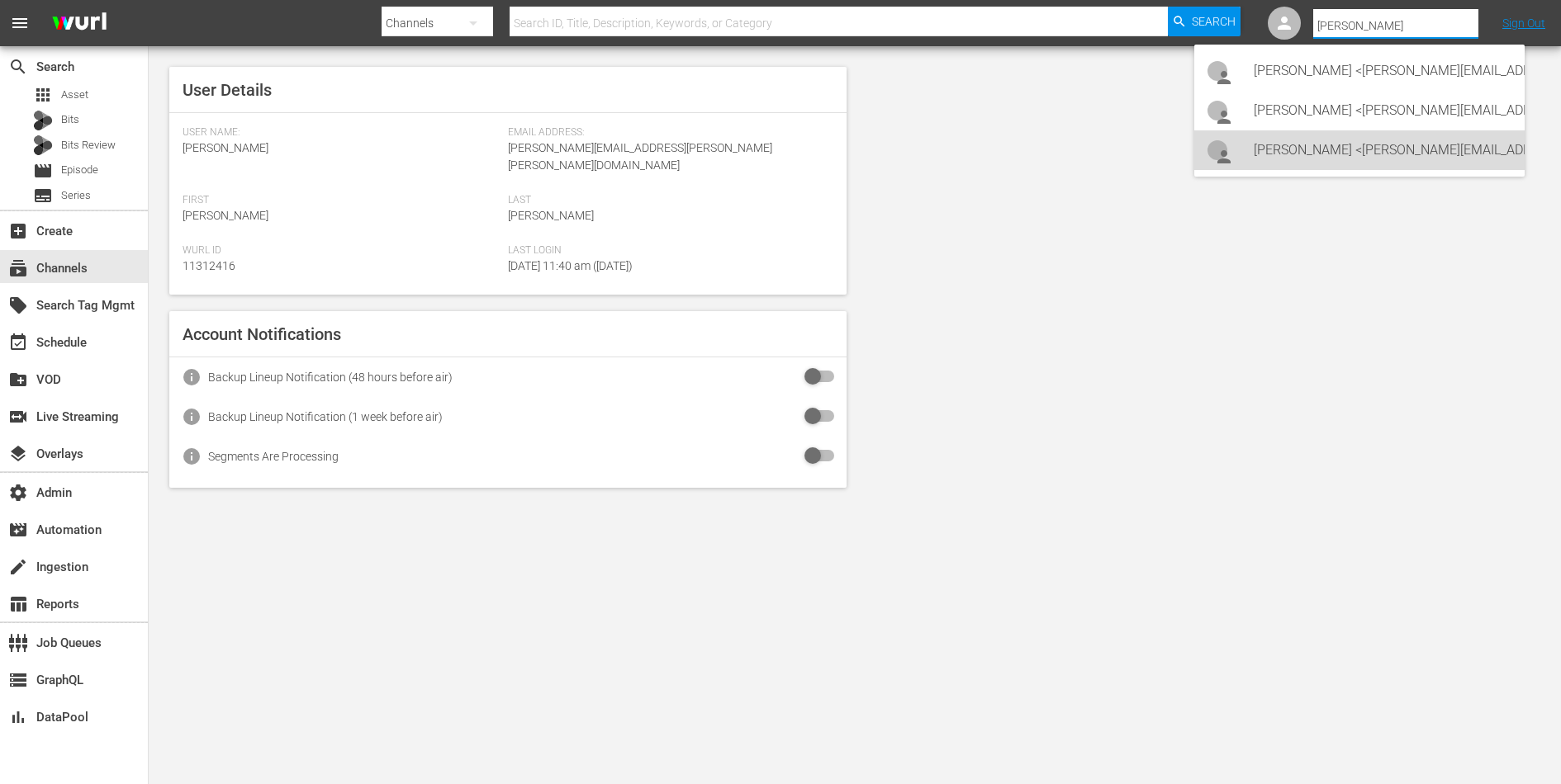
click at [1371, 154] on div "Lars Frahm <lars@levelk.dk>" at bounding box center [1383, 150] width 258 height 40
type input "Lars Frahm (11314798)"
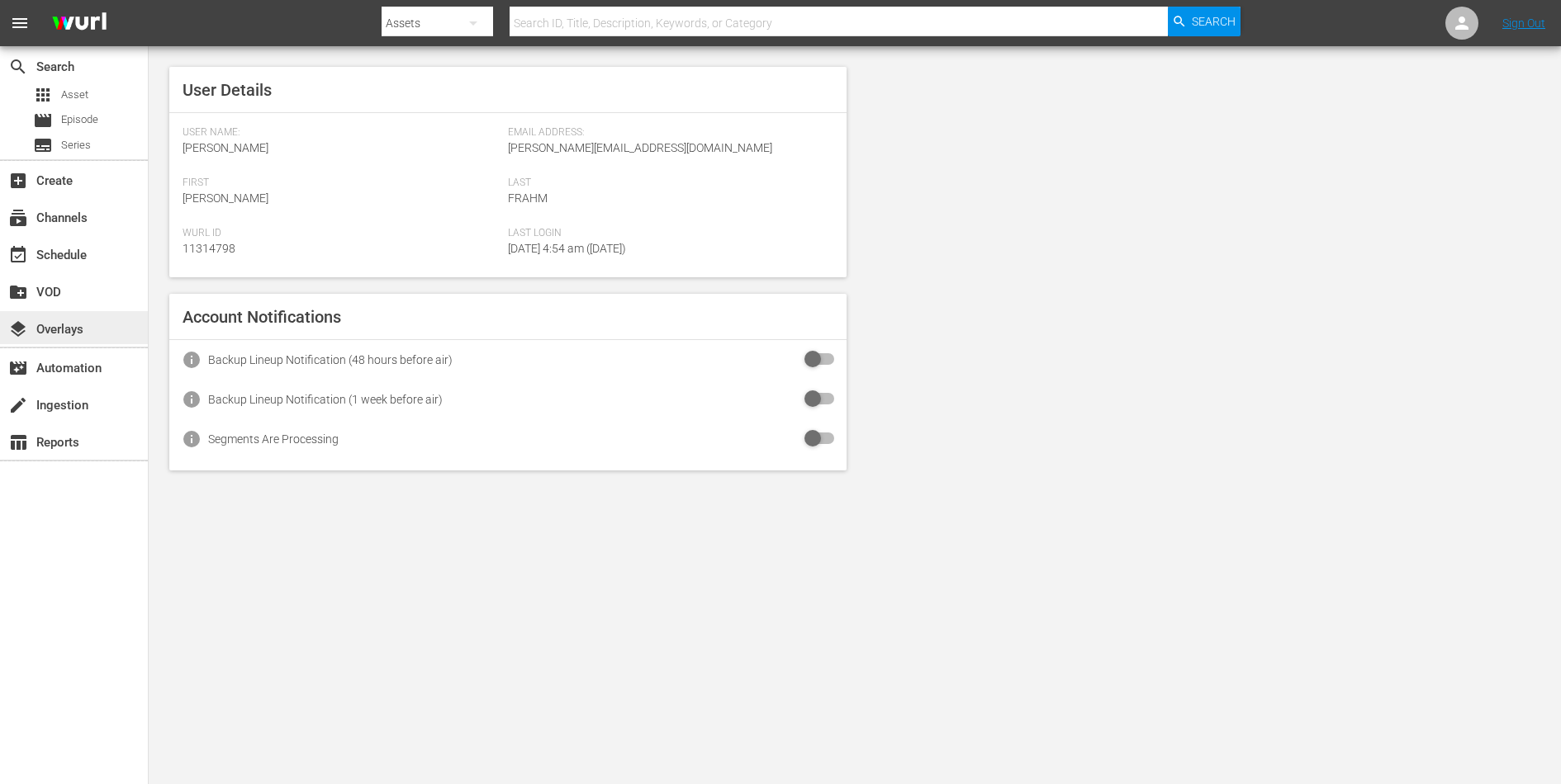
click at [49, 325] on div "layers Overlays" at bounding box center [46, 326] width 93 height 15
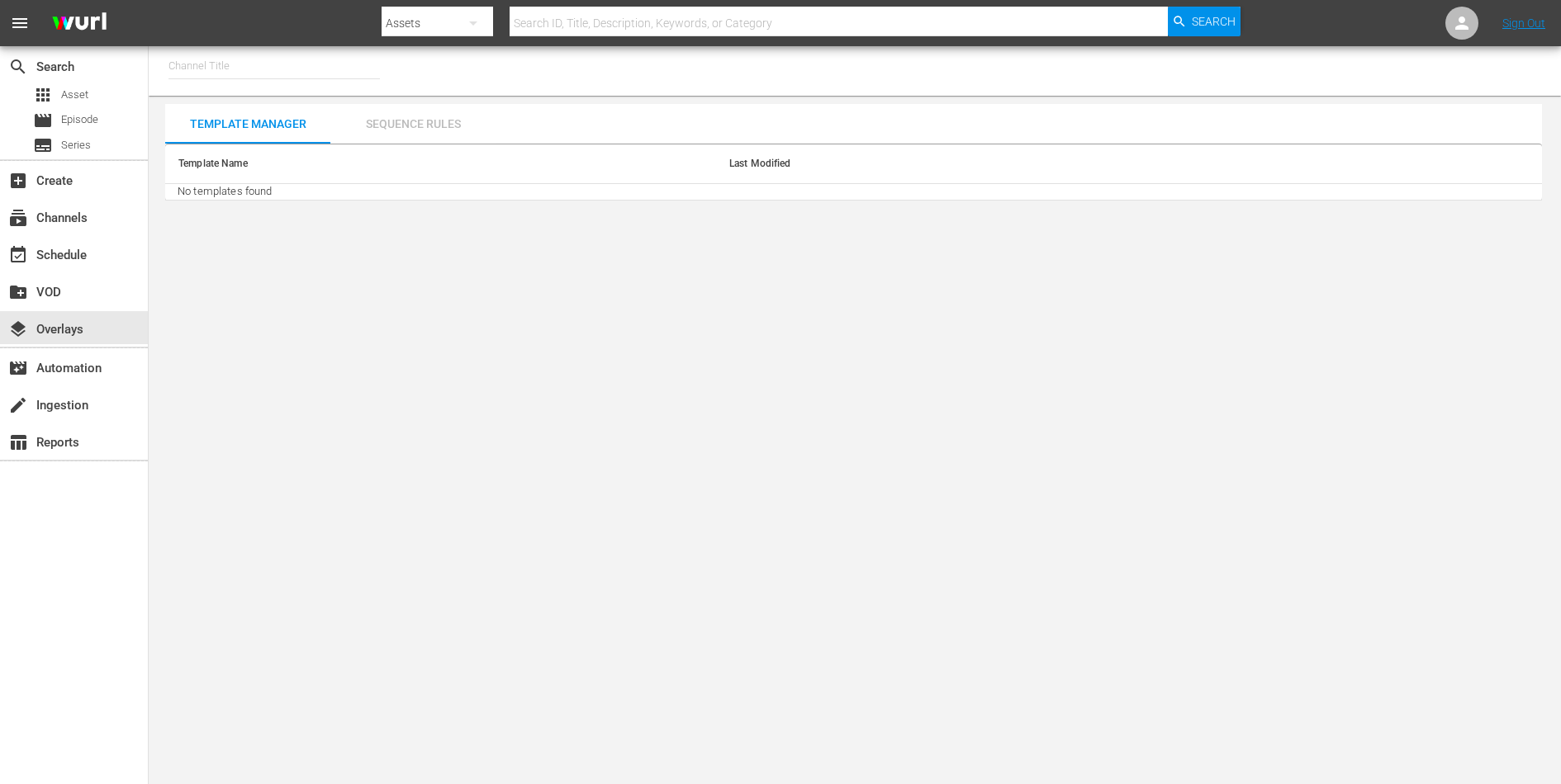
click at [418, 125] on div "Sequence Rules" at bounding box center [413, 123] width 166 height 40
click at [254, 75] on input "text" at bounding box center [274, 66] width 211 height 40
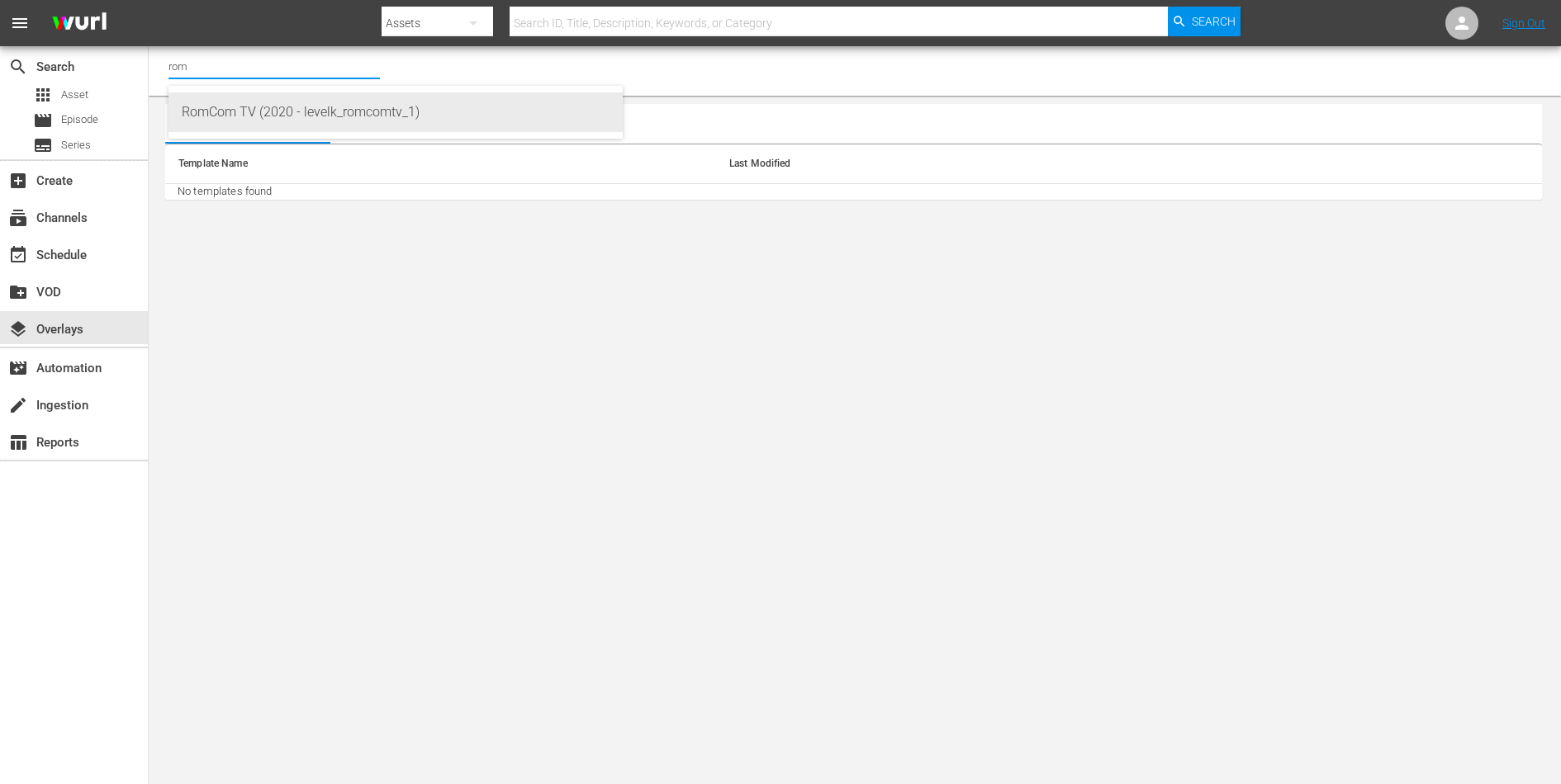
click at [264, 104] on div "RomCom TV (2020 - levelk_romcomtv_1)" at bounding box center [396, 112] width 428 height 40
type input "RomCom TV (2020 - levelk_romcomtv_1)"
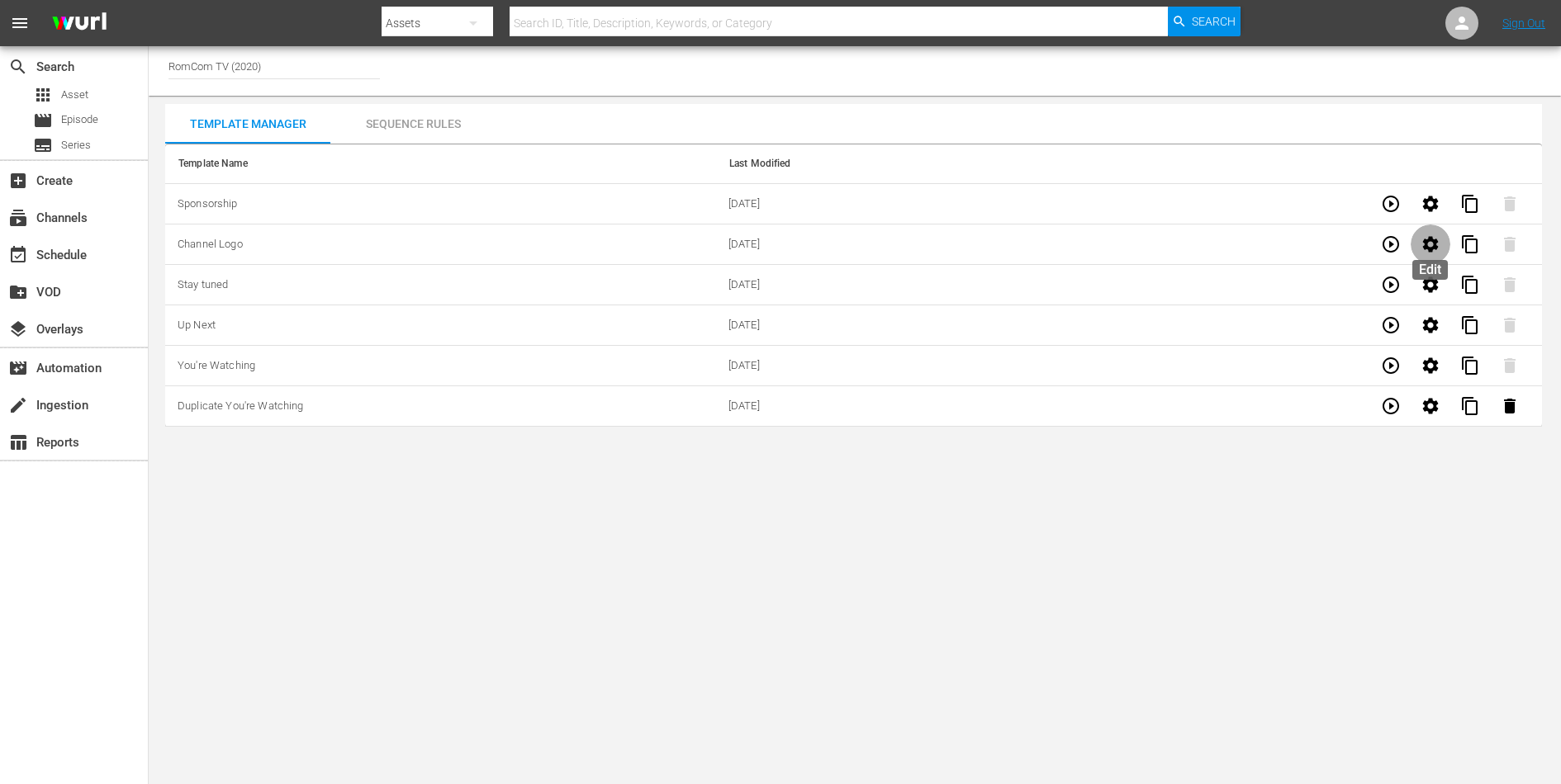
click at [1426, 244] on icon "button" at bounding box center [1431, 244] width 15 height 15
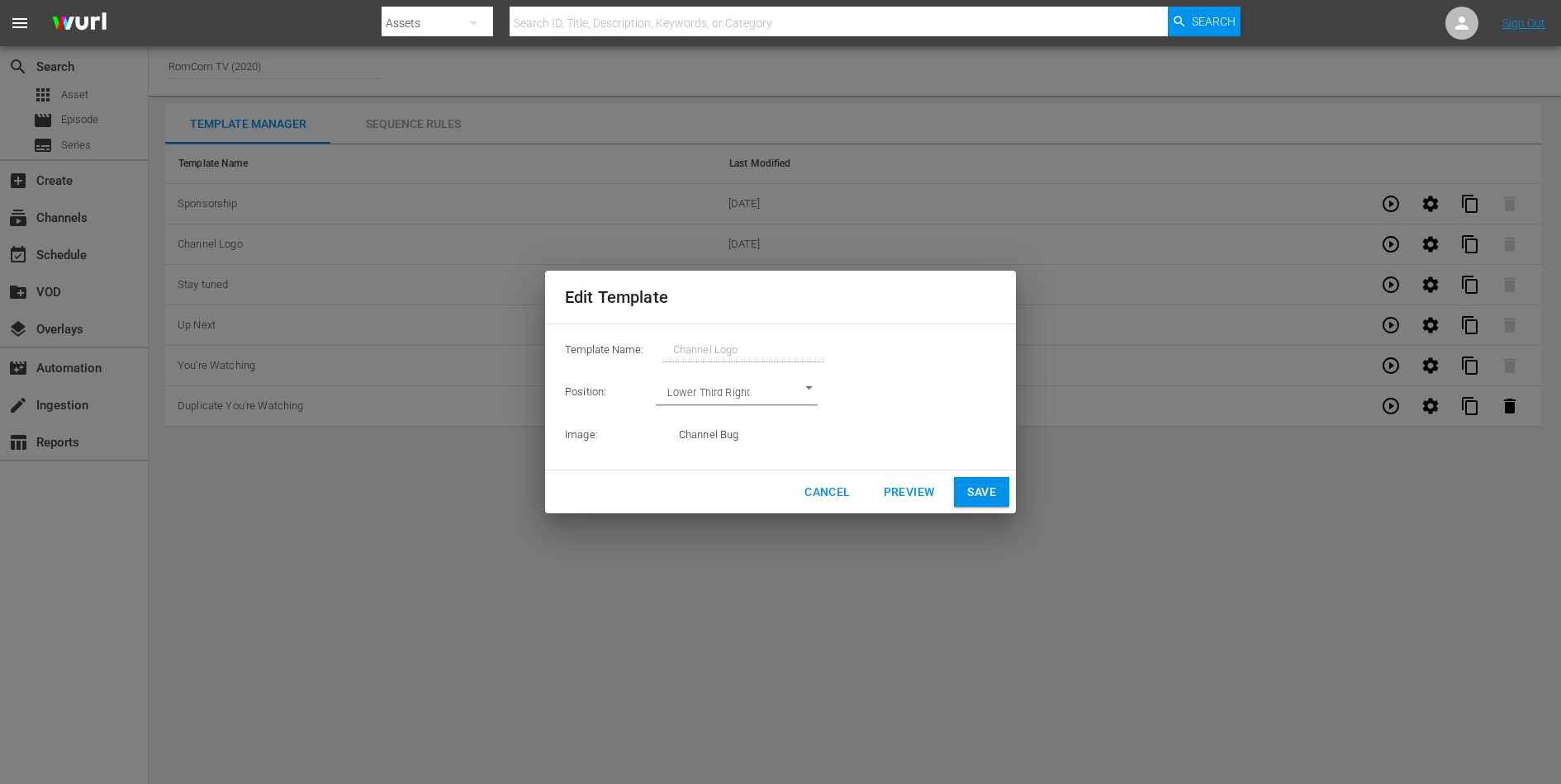
click at [834, 492] on span "Cancel" at bounding box center [827, 492] width 46 height 20
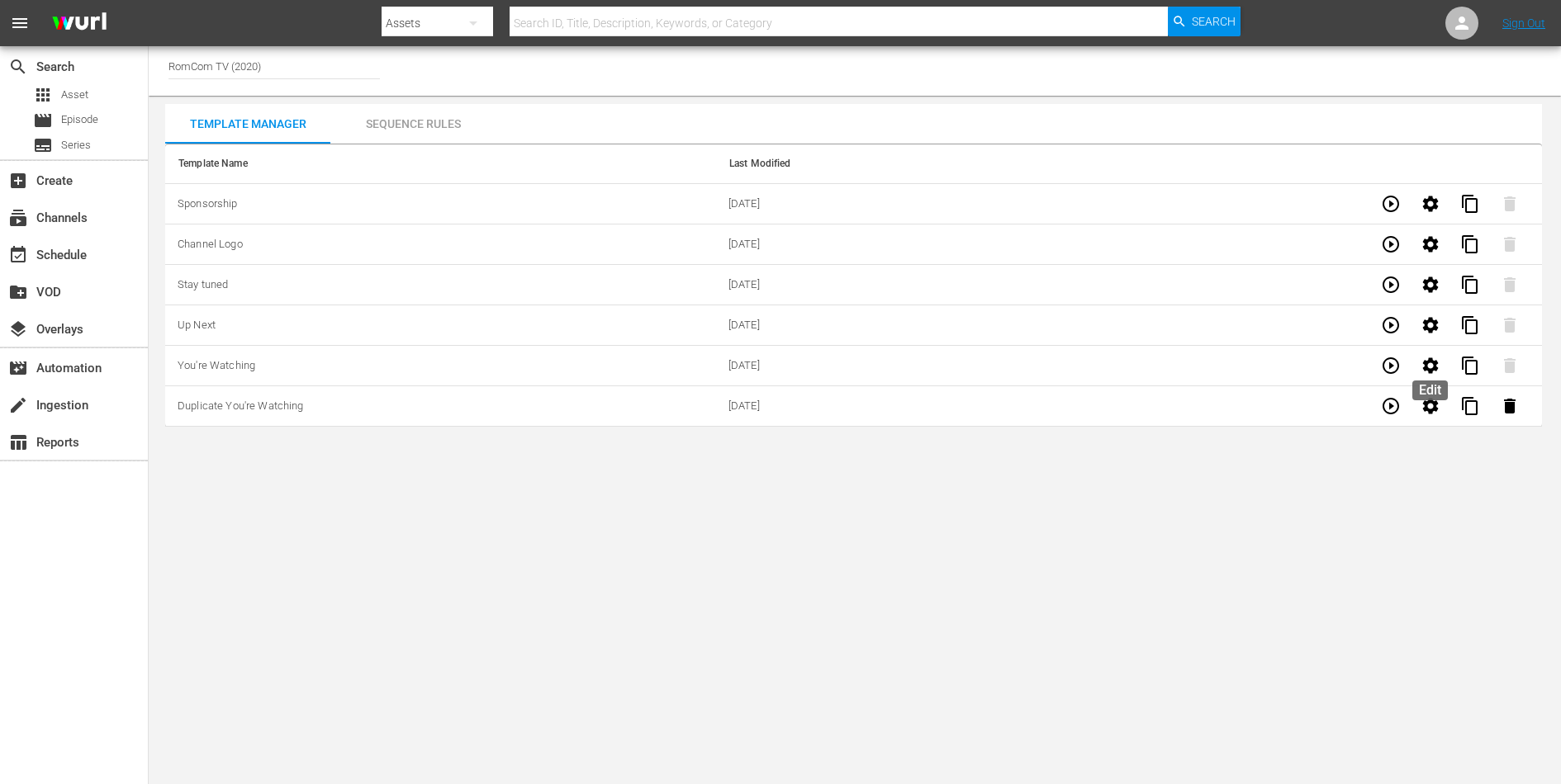
click at [1438, 357] on icon "button" at bounding box center [1430, 366] width 19 height 19
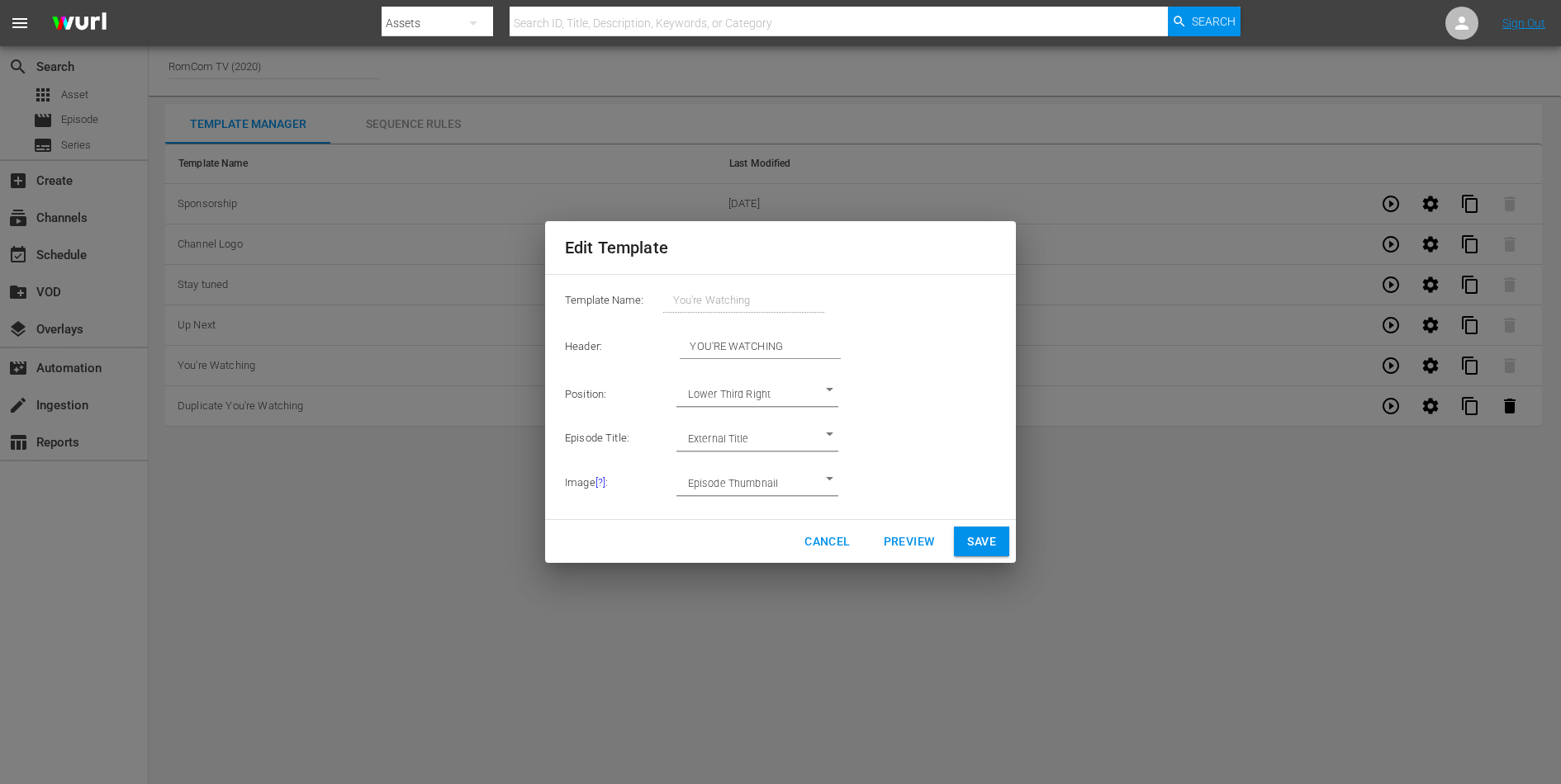
click at [820, 532] on span "Cancel" at bounding box center [827, 541] width 46 height 20
